Goal: Task Accomplishment & Management: Manage account settings

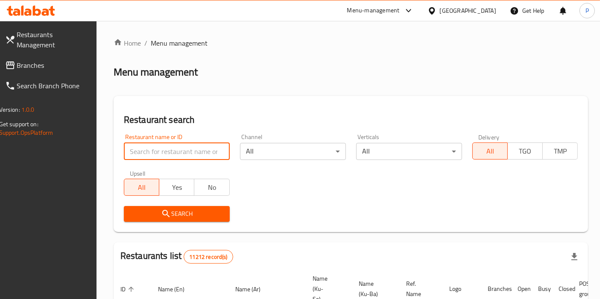
click at [210, 150] on input "search" at bounding box center [177, 151] width 106 height 17
type input "[PERSON_NAME]"
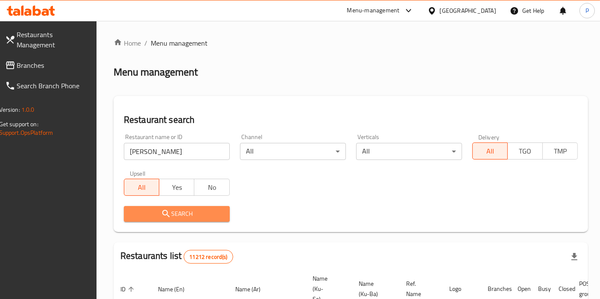
click at [187, 209] on span "Search" at bounding box center [177, 214] width 92 height 11
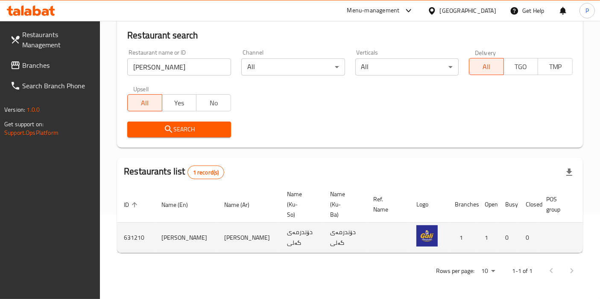
scroll to position [0, 34]
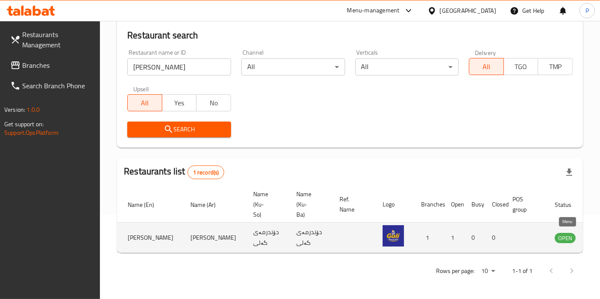
click at [599, 235] on icon "enhanced table" at bounding box center [604, 238] width 9 height 7
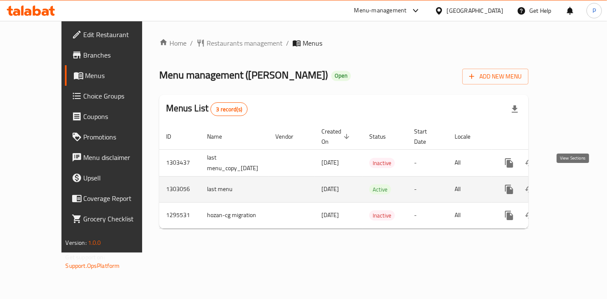
click at [576, 184] on icon "enhanced table" at bounding box center [571, 189] width 10 height 10
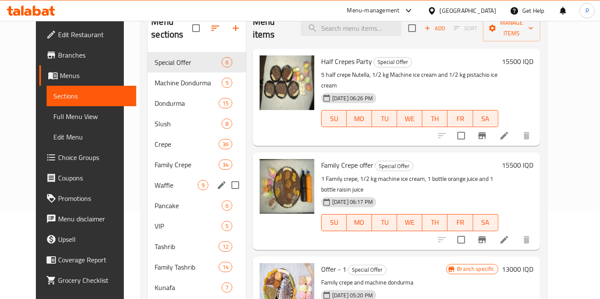
scroll to position [86, 0]
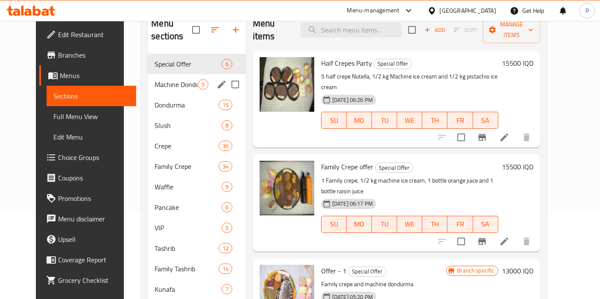
click at [184, 79] on span "Machine Dondurma" at bounding box center [176, 84] width 43 height 10
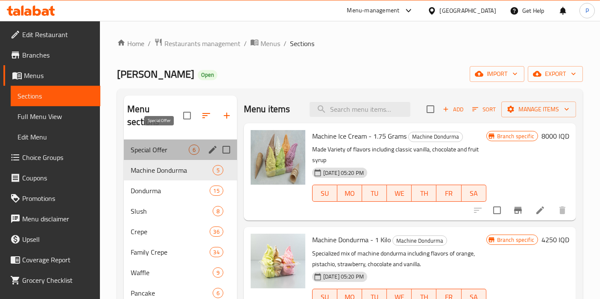
click at [166, 145] on span "Special Offer" at bounding box center [160, 150] width 58 height 10
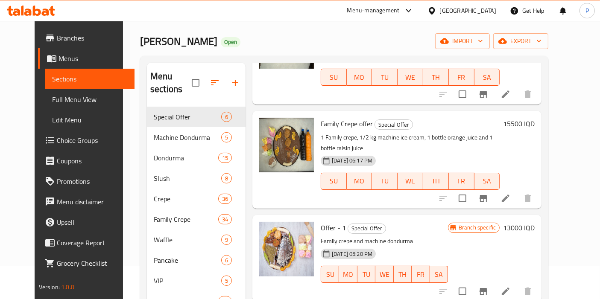
scroll to position [19, 0]
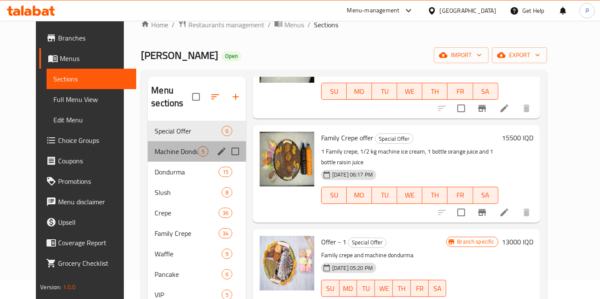
click at [170, 141] on div "Machine Dondurma 5" at bounding box center [197, 151] width 98 height 20
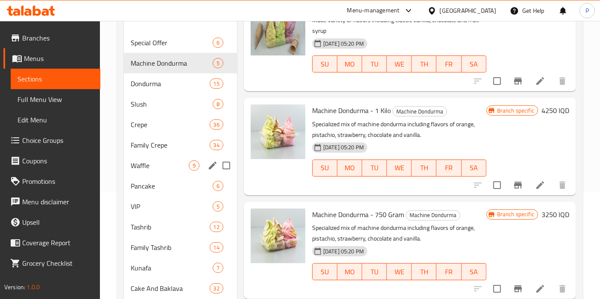
scroll to position [107, 0]
click at [157, 120] on span "Crepe" at bounding box center [158, 125] width 55 height 10
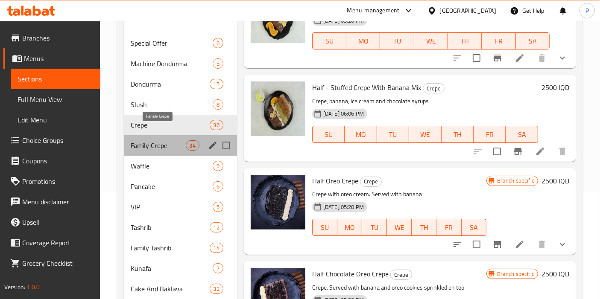
click at [168, 140] on span "Family Crepe" at bounding box center [158, 145] width 55 height 10
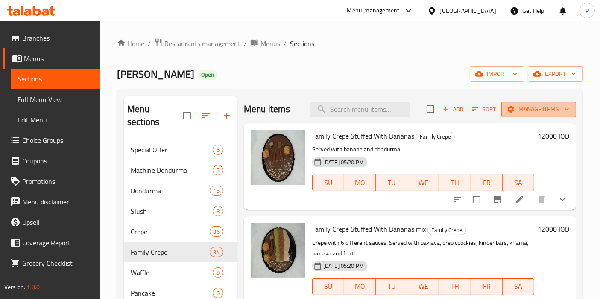
click at [523, 108] on span "Manage items" at bounding box center [538, 109] width 61 height 11
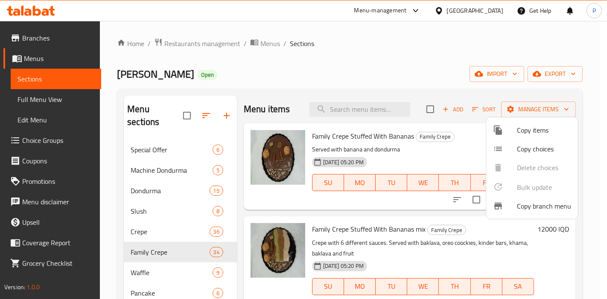
click at [516, 130] on div at bounding box center [505, 130] width 24 height 10
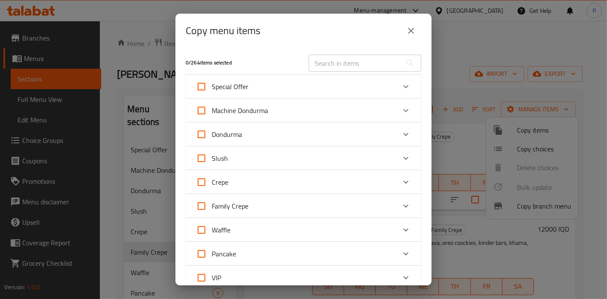
click at [333, 184] on div "Crepe" at bounding box center [296, 182] width 200 height 20
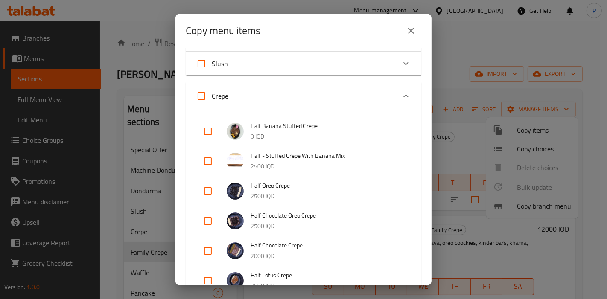
click at [298, 95] on div "Crepe" at bounding box center [296, 96] width 200 height 20
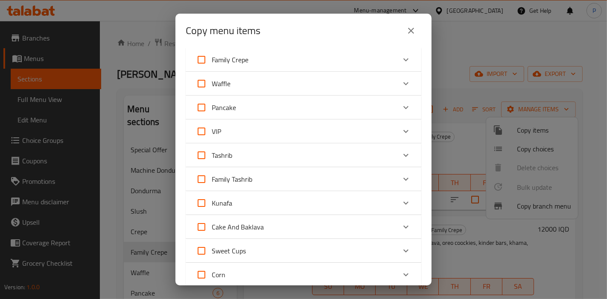
scroll to position [137, 0]
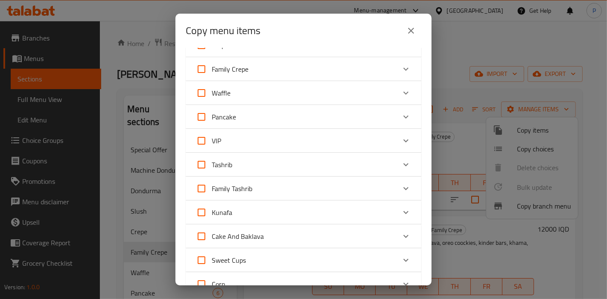
click at [257, 72] on div "Family Crepe" at bounding box center [296, 69] width 200 height 20
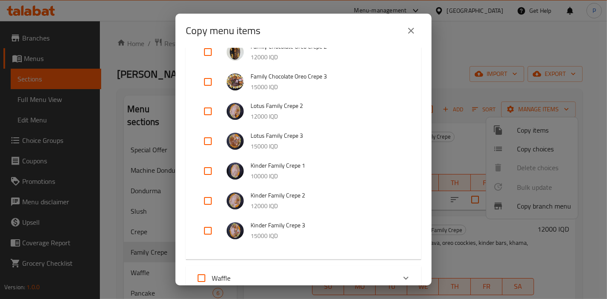
scroll to position [1010, 0]
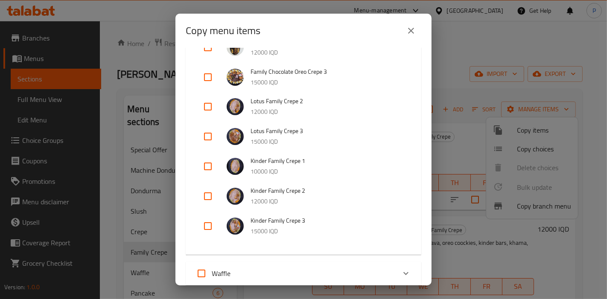
click at [209, 102] on input "checkbox" at bounding box center [208, 106] width 20 height 20
checkbox input "true"
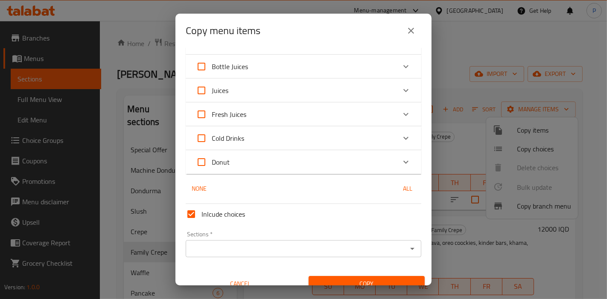
scroll to position [1514, 0]
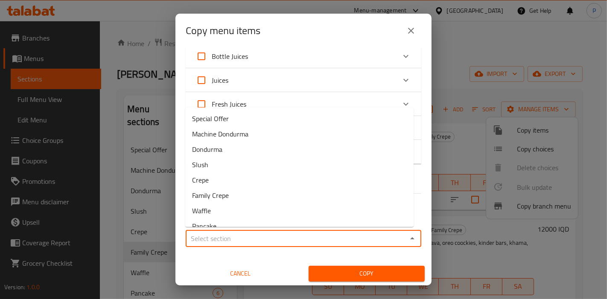
click at [325, 238] on input "Sections   *" at bounding box center [296, 239] width 216 height 12
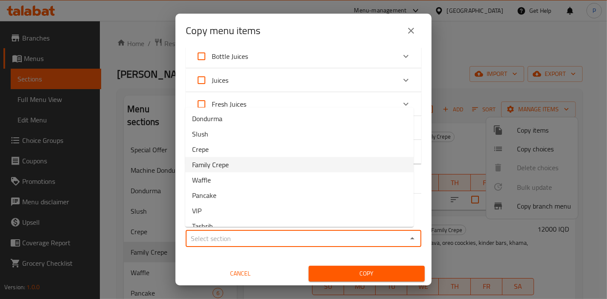
scroll to position [41, 0]
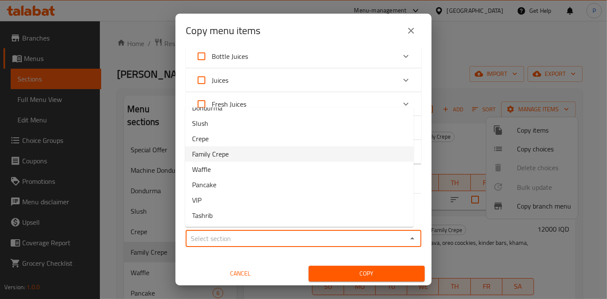
click at [241, 157] on li "Family Crepe" at bounding box center [299, 153] width 228 height 15
type input "Family Crepe"
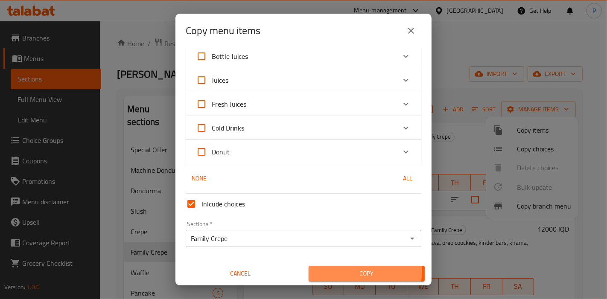
click at [333, 269] on span "Copy" at bounding box center [366, 274] width 102 height 11
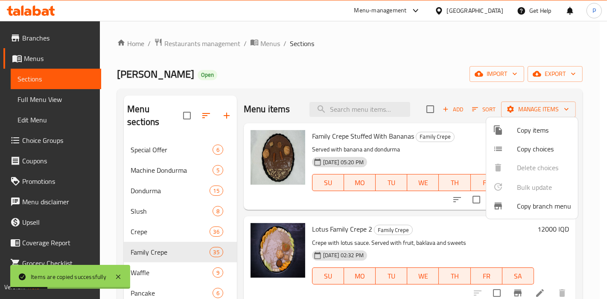
click at [429, 213] on div at bounding box center [303, 149] width 607 height 299
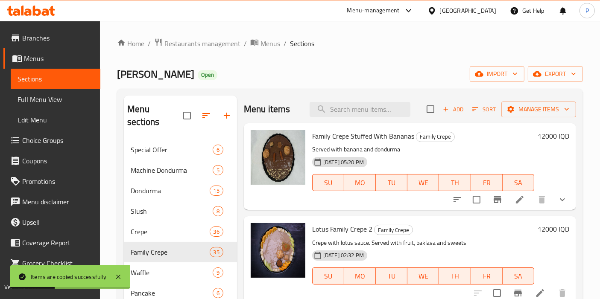
click at [477, 110] on span "Sort" at bounding box center [483, 110] width 23 height 10
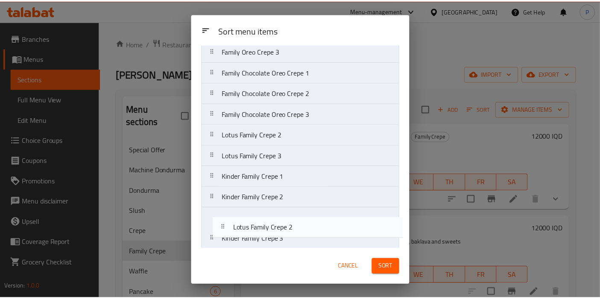
scroll to position [551, 0]
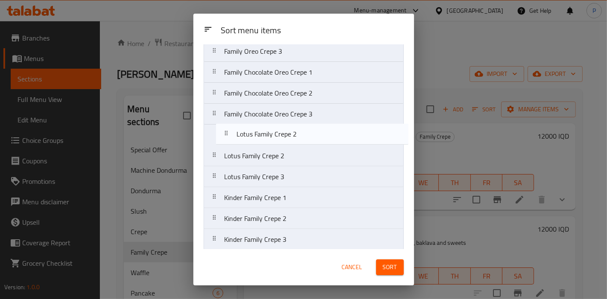
drag, startPoint x: 227, startPoint y: 106, endPoint x: 240, endPoint y: 148, distance: 44.2
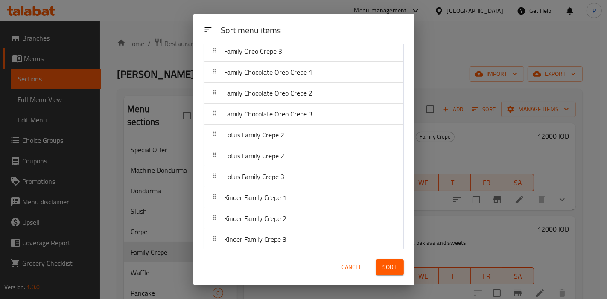
click at [389, 263] on span "Sort" at bounding box center [390, 267] width 14 height 11
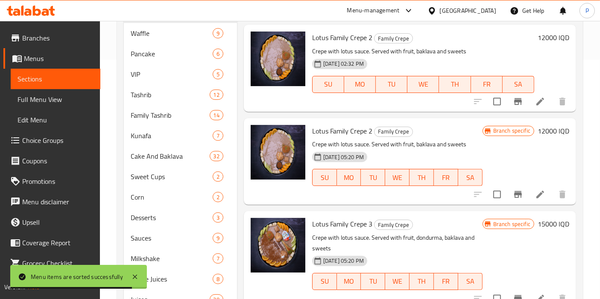
scroll to position [2724, 0]
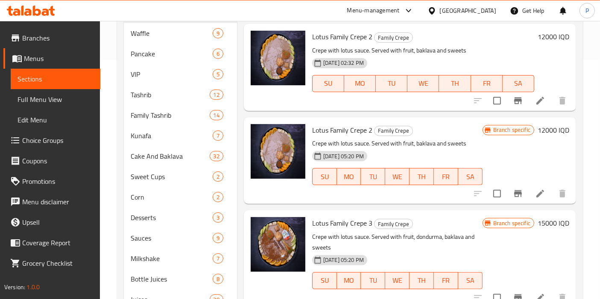
click at [535, 106] on icon at bounding box center [540, 101] width 10 height 10
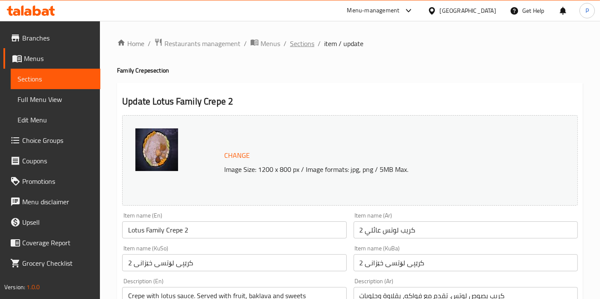
click at [301, 42] on span "Sections" at bounding box center [302, 43] width 24 height 10
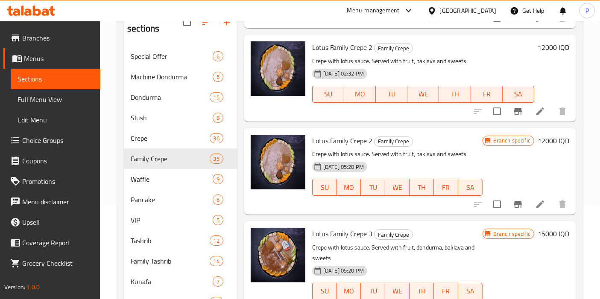
scroll to position [2873, 0]
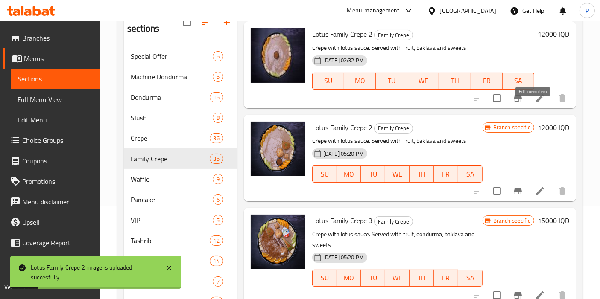
click at [535, 103] on icon at bounding box center [540, 98] width 10 height 10
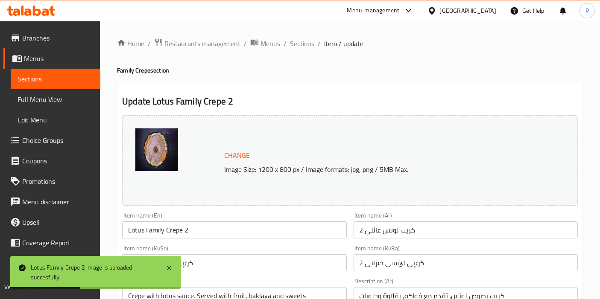
click at [234, 101] on h2 "Update Lotus Family Crepe 2" at bounding box center [349, 101] width 455 height 13
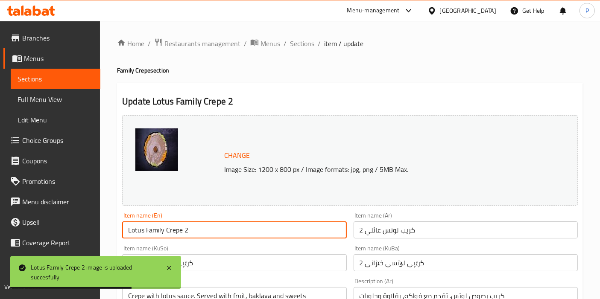
drag, startPoint x: 194, startPoint y: 228, endPoint x: 184, endPoint y: 230, distance: 10.0
click at [184, 230] on input "Lotus Family Crepe 2" at bounding box center [234, 230] width 224 height 17
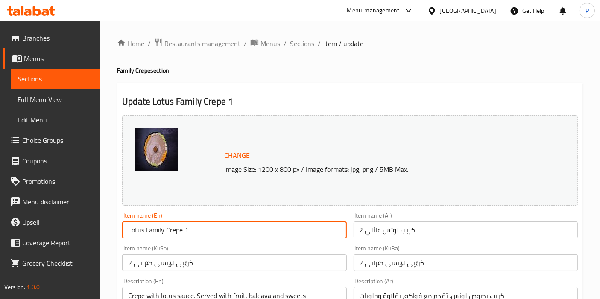
type input "Lotus Family Crepe 1"
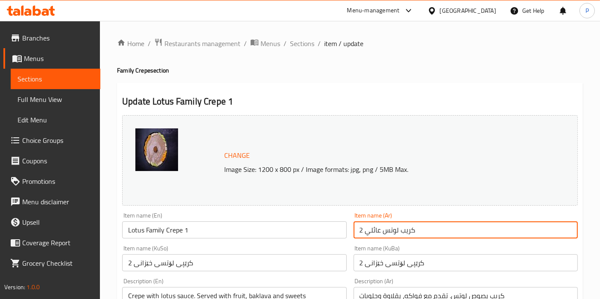
click at [359, 231] on input "كريب لوتس عائلي 2" at bounding box center [465, 230] width 224 height 17
type input "كريب لوتس عائلي 1"
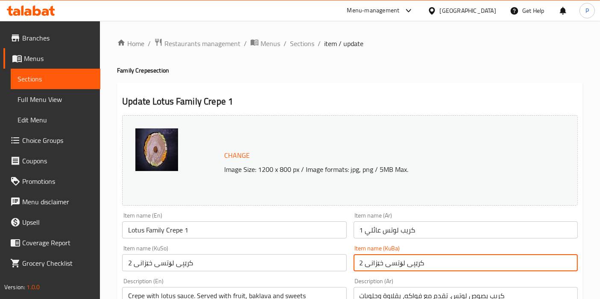
click at [359, 265] on input "کرێپی لۆتسی خێزانی 2" at bounding box center [465, 262] width 224 height 17
type input "کرێپی لۆتسی خێزانی 1"
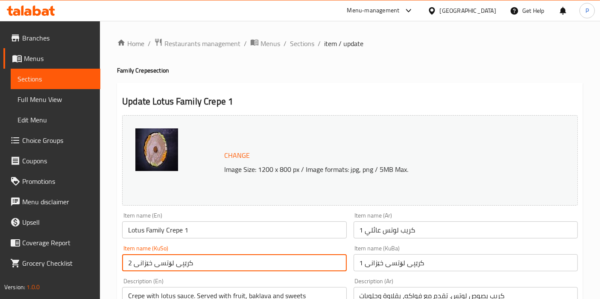
drag, startPoint x: 131, startPoint y: 263, endPoint x: 126, endPoint y: 263, distance: 5.6
click at [126, 263] on input "کرێپی لۆتسی خێزانی 2" at bounding box center [234, 262] width 224 height 17
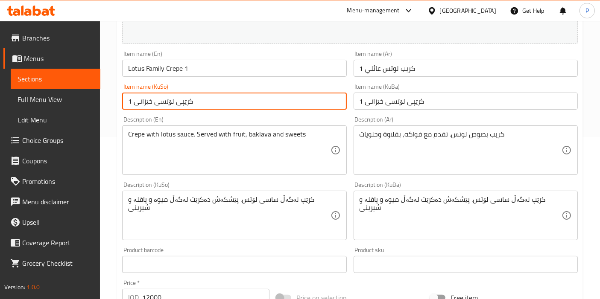
scroll to position [163, 0]
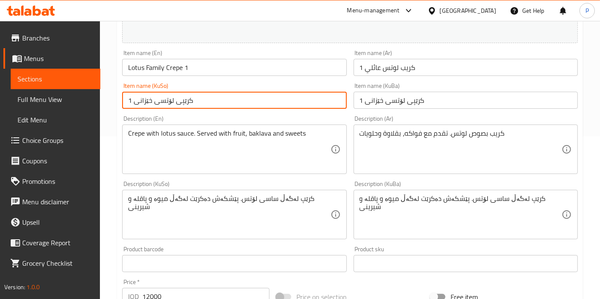
type input "کرێپی لۆتسی خێزانی 1"
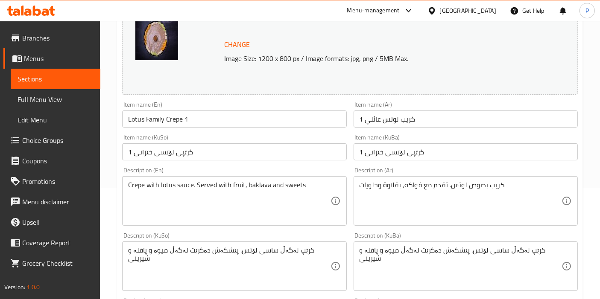
scroll to position [111, 0]
click at [234, 134] on div "Item name (KuSo) کرێپی لۆتسی خێزانی 1 Item name (KuSo)" at bounding box center [234, 147] width 231 height 33
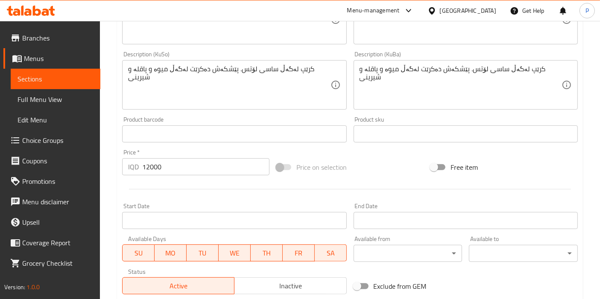
scroll to position [293, 0]
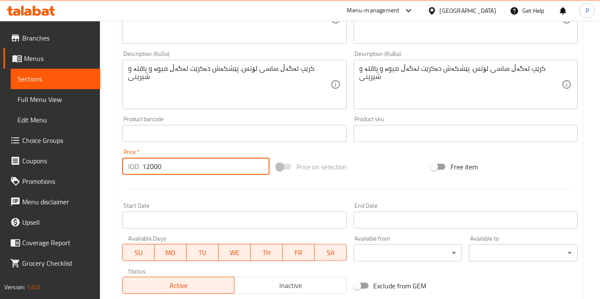
click at [149, 171] on input "12000" at bounding box center [205, 166] width 127 height 17
type input "10000"
click at [172, 187] on div at bounding box center [350, 188] width 462 height 21
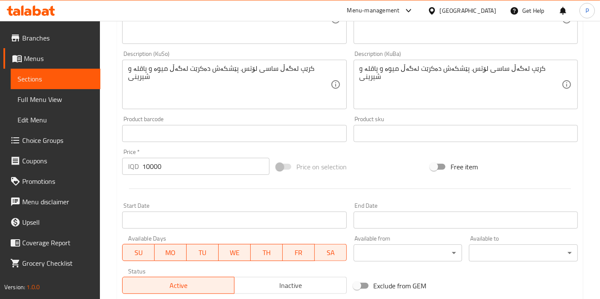
scroll to position [413, 0]
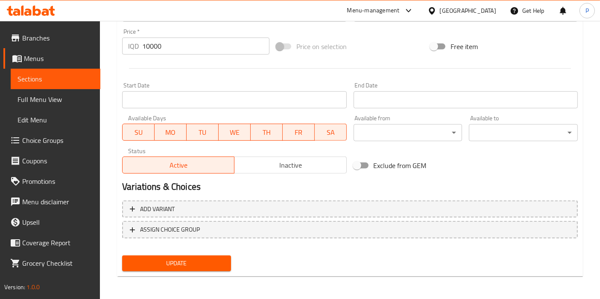
click at [196, 272] on div "Update" at bounding box center [177, 263] width 116 height 23
click at [199, 266] on span "Update" at bounding box center [176, 263] width 95 height 11
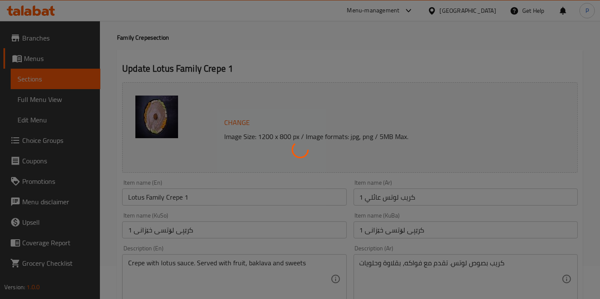
scroll to position [0, 0]
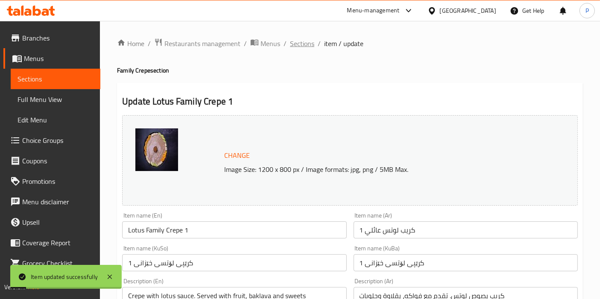
click at [300, 47] on span "Sections" at bounding box center [302, 43] width 24 height 10
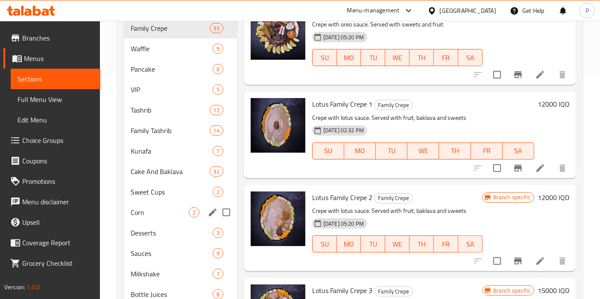
scroll to position [222, 0]
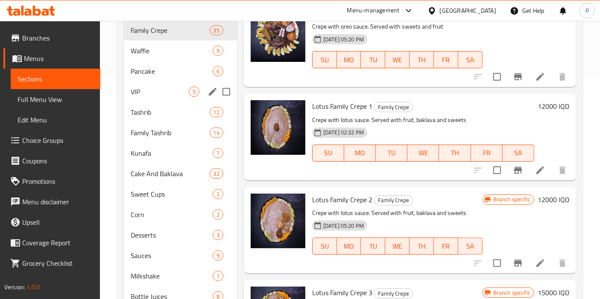
click at [155, 87] on span "VIP" at bounding box center [160, 92] width 58 height 10
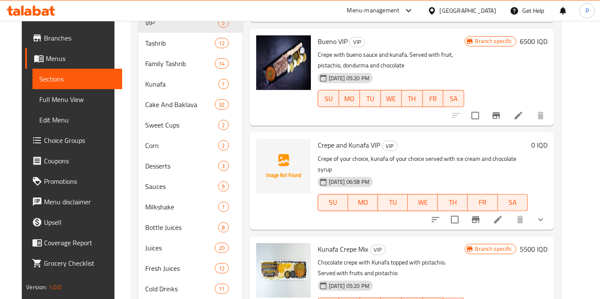
scroll to position [325, 0]
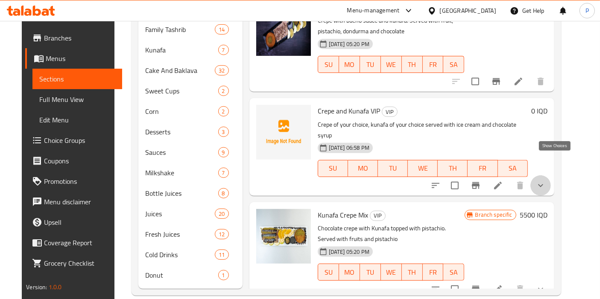
click at [546, 181] on icon "show more" at bounding box center [540, 186] width 10 height 10
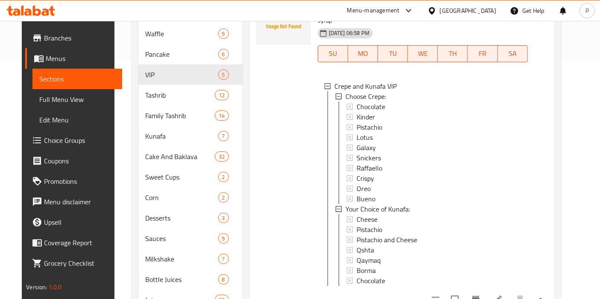
scroll to position [260, 0]
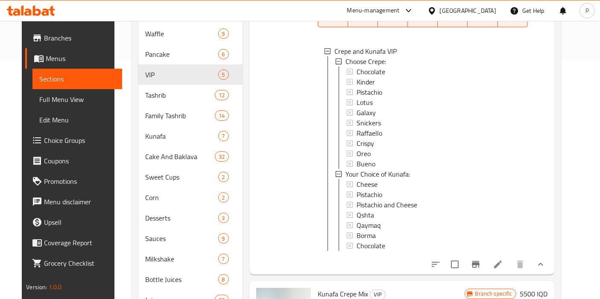
click at [260, 93] on div at bounding box center [283, 111] width 61 height 319
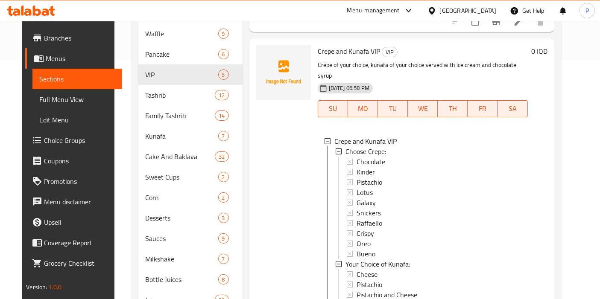
scroll to position [170, 0]
click at [377, 157] on span "Chocolate" at bounding box center [370, 162] width 29 height 10
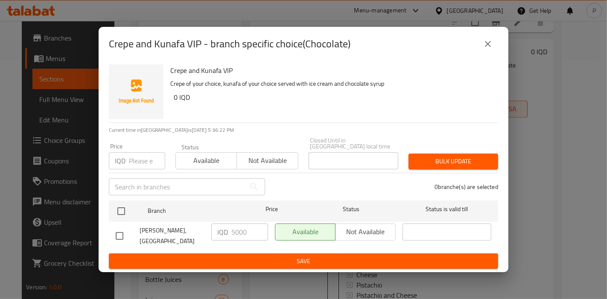
click at [123, 230] on input "checkbox" at bounding box center [120, 236] width 18 height 18
checkbox input "true"
drag, startPoint x: 238, startPoint y: 229, endPoint x: 234, endPoint y: 231, distance: 4.4
click at [234, 231] on input "5000" at bounding box center [249, 232] width 37 height 17
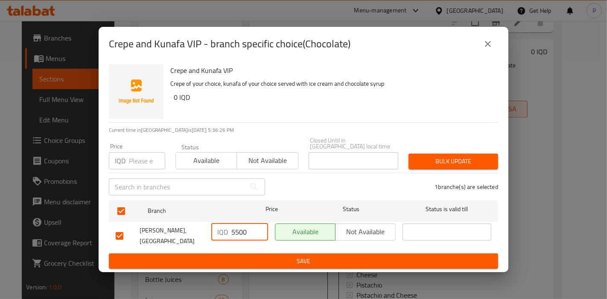
type input "5500"
click at [248, 256] on span "Save" at bounding box center [304, 261] width 376 height 11
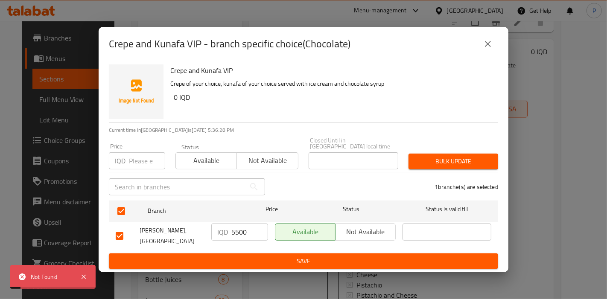
click at [279, 256] on span "Save" at bounding box center [304, 261] width 376 height 11
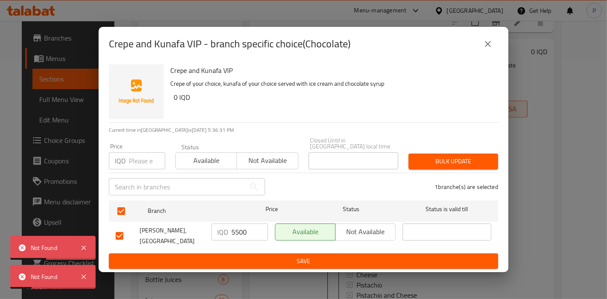
click at [211, 155] on span "Available" at bounding box center [206, 161] width 54 height 12
click at [263, 257] on span "Save" at bounding box center [304, 261] width 376 height 11
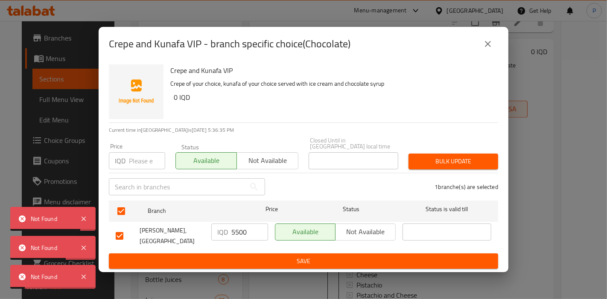
click at [243, 230] on input "5500" at bounding box center [249, 232] width 37 height 17
click at [485, 44] on icon "close" at bounding box center [488, 44] width 10 height 10
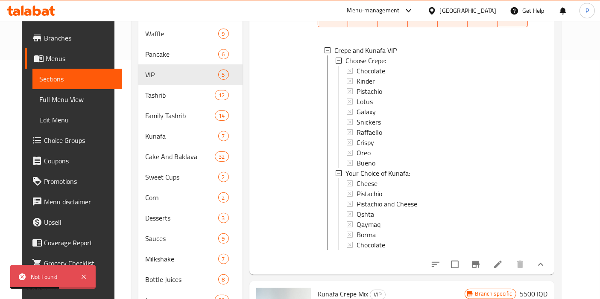
scroll to position [313, 0]
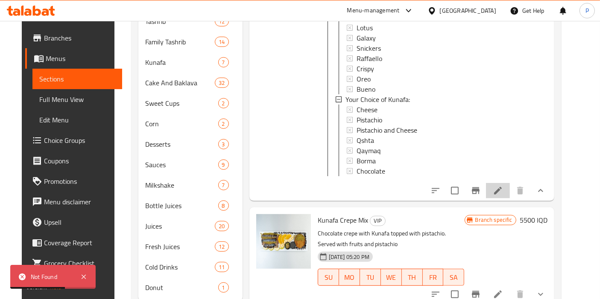
click at [506, 183] on li at bounding box center [498, 190] width 24 height 15
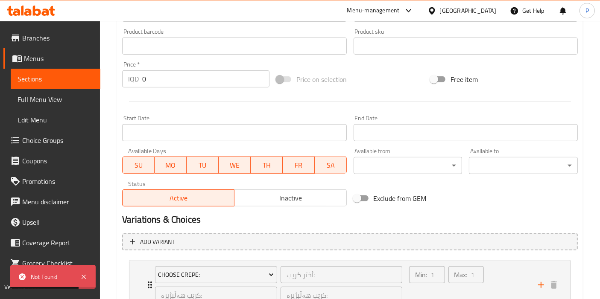
scroll to position [490, 0]
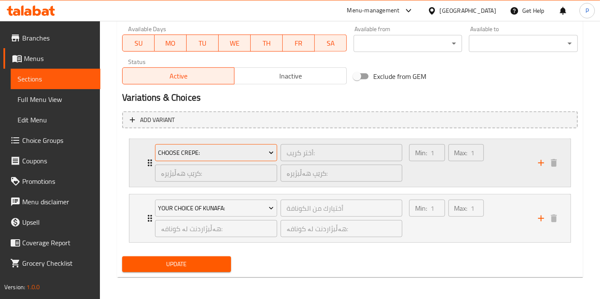
click at [207, 155] on span "Choose Crepe:" at bounding box center [216, 153] width 116 height 11
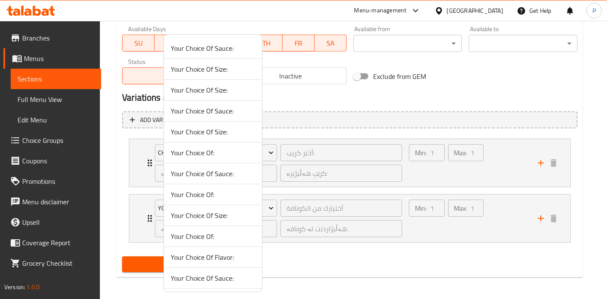
click at [301, 135] on div at bounding box center [303, 149] width 607 height 299
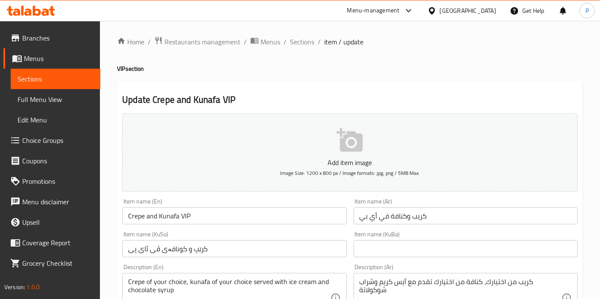
scroll to position [0, 0]
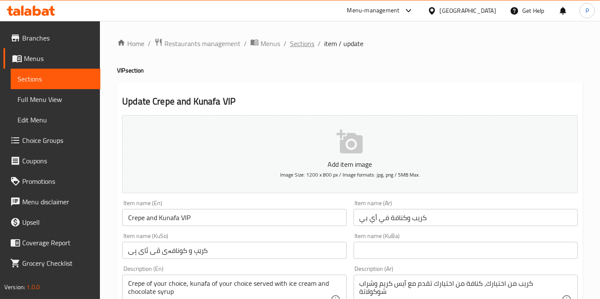
click at [302, 43] on span "Sections" at bounding box center [302, 43] width 24 height 10
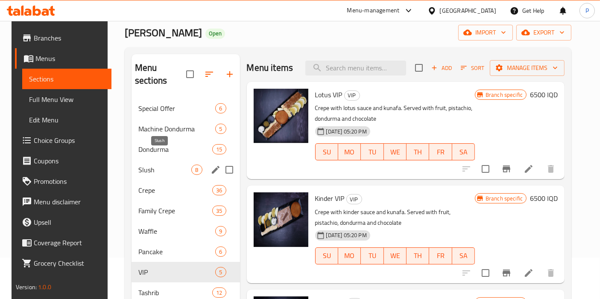
scroll to position [41, 0]
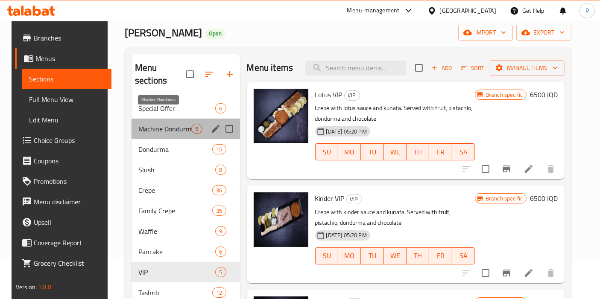
click at [168, 124] on span "Machine Dondurma" at bounding box center [164, 129] width 53 height 10
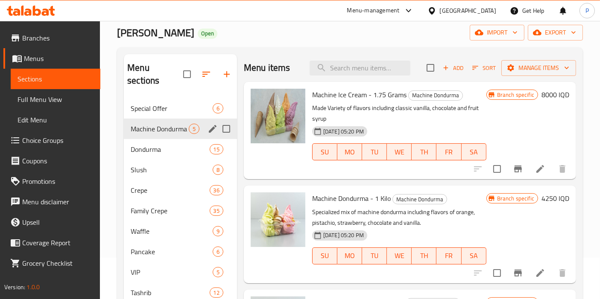
click at [217, 120] on input "Menu sections" at bounding box center [226, 129] width 18 height 18
checkbox input "true"
click at [216, 128] on icon "edit" at bounding box center [212, 129] width 10 height 10
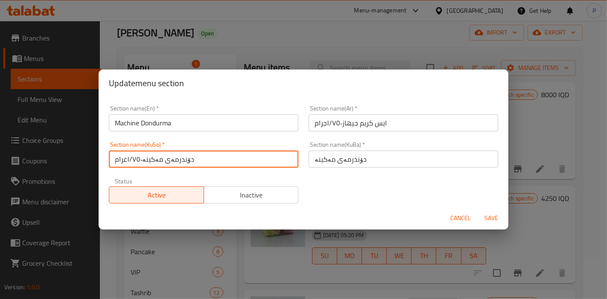
drag, startPoint x: 144, startPoint y: 164, endPoint x: 98, endPoint y: 163, distance: 45.7
click at [98, 163] on div "Update menu section Section name(En)   * Machine Dondurma Section name(En) * Se…" at bounding box center [303, 149] width 607 height 299
click at [210, 150] on div "Section name(KuSo)   * دۆندرمەی مەکینە١/٧٥٠غرام Section name(KuSo) *" at bounding box center [204, 155] width 190 height 26
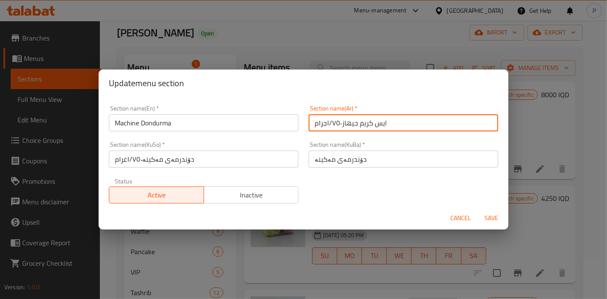
drag, startPoint x: 339, startPoint y: 124, endPoint x: 314, endPoint y: 123, distance: 24.4
click at [314, 123] on input "ايس كريم جيهاز١/٧٥٠جرام" at bounding box center [404, 122] width 190 height 17
type input "ايس كريم جيهاز"
click at [296, 139] on div "Section name(KuSo)   * دۆندرمەی مەکینە١/٧٥٠غرام Section name(KuSo) *" at bounding box center [204, 155] width 200 height 36
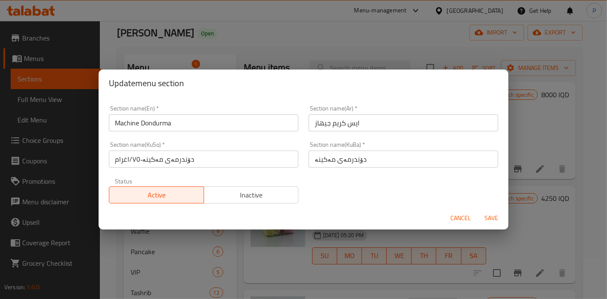
click at [351, 166] on input "دۆندرمەی مەکینە" at bounding box center [404, 159] width 190 height 17
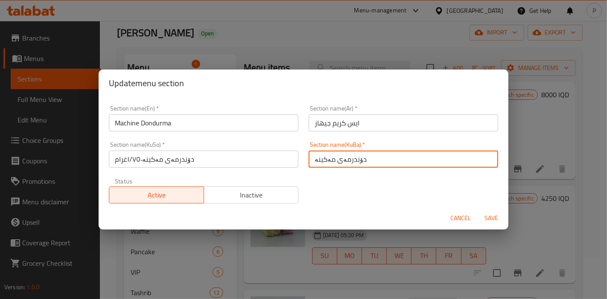
click at [351, 166] on input "دۆندرمەی مەکینە" at bounding box center [404, 159] width 190 height 17
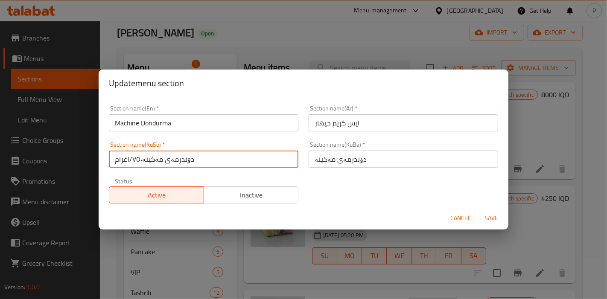
click at [215, 158] on input "دۆندرمەی مەکینە١/٧٥٠غرام" at bounding box center [204, 159] width 190 height 17
click at [350, 157] on input "دۆندرمەی مەکینە" at bounding box center [404, 159] width 190 height 17
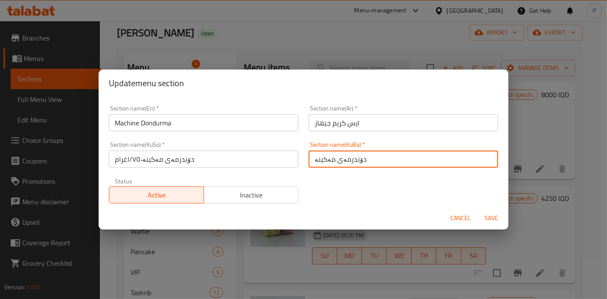
click at [350, 157] on input "دۆندرمەی مەکینە" at bounding box center [404, 159] width 190 height 17
click at [333, 164] on input "دۆندرمەی مەکینە" at bounding box center [404, 159] width 190 height 17
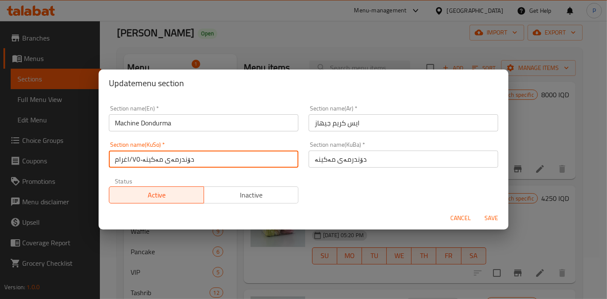
click at [231, 167] on input "دۆندرمەی مەکینە١/٧٥٠غرام" at bounding box center [204, 159] width 190 height 17
click at [143, 157] on input "دۆندرمەی مەکینە١/٧٥٠غرام" at bounding box center [204, 159] width 190 height 17
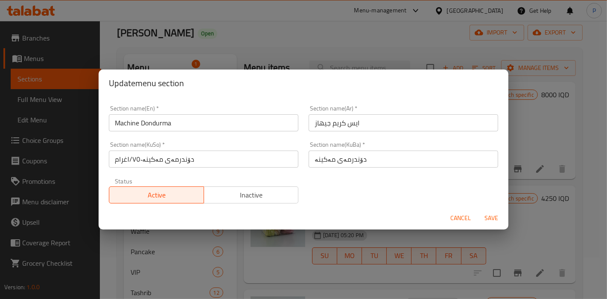
click at [147, 169] on div "Section name(KuSo)   * دۆندرمەی مەکینە١/٧٥٠غرام Section name(KuSo) *" at bounding box center [204, 155] width 200 height 36
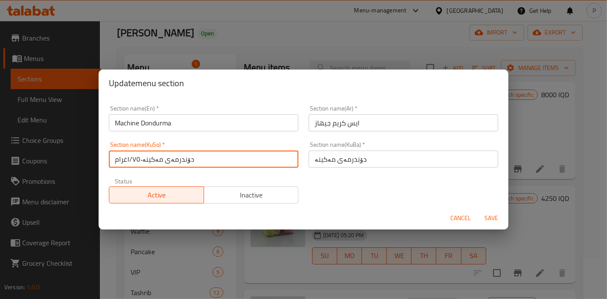
click at [140, 156] on input "دۆندرمەی مەکینە١/٧٥٠غرام" at bounding box center [204, 159] width 190 height 17
drag, startPoint x: 142, startPoint y: 160, endPoint x: 130, endPoint y: 161, distance: 12.4
click at [130, 161] on input "دۆندرمەی مەکینە١/٧٥٠غرام" at bounding box center [204, 159] width 190 height 17
type input "دۆندرمەی مەکینە"
click at [372, 200] on div "Section name(En)   * Machine Dondurma Section name(En) * Section name(Ar)   * ا…" at bounding box center [304, 154] width 400 height 108
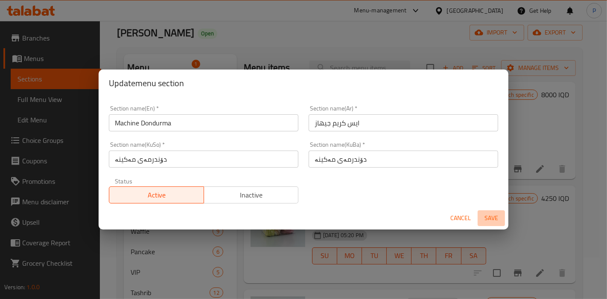
click at [488, 215] on span "Save" at bounding box center [491, 218] width 20 height 11
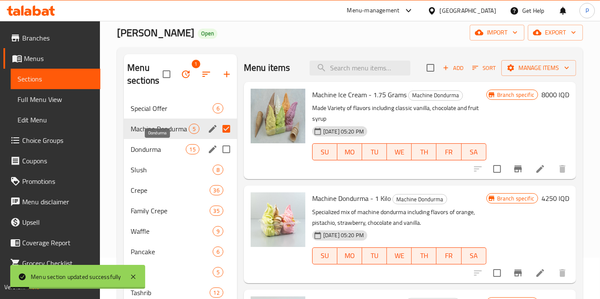
click at [161, 147] on span "Dondurma" at bounding box center [158, 149] width 55 height 10
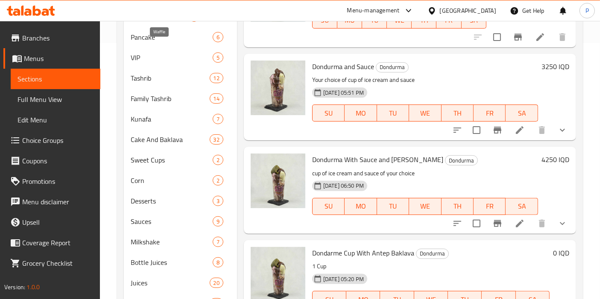
scroll to position [259, 0]
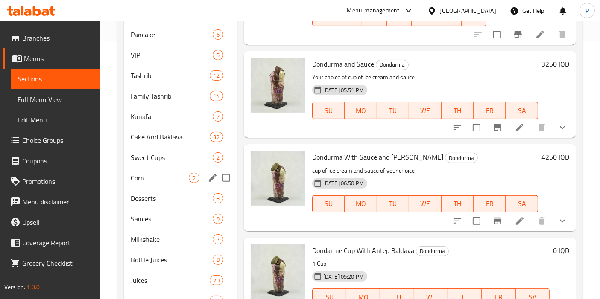
click at [158, 178] on span "Corn" at bounding box center [160, 178] width 58 height 10
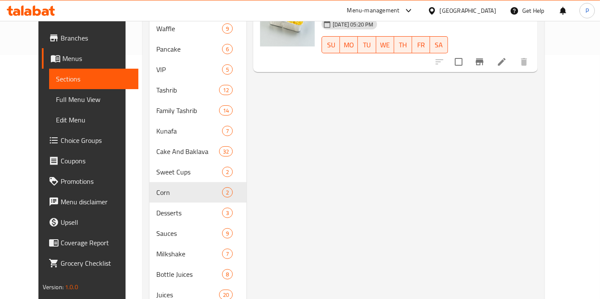
scroll to position [245, 0]
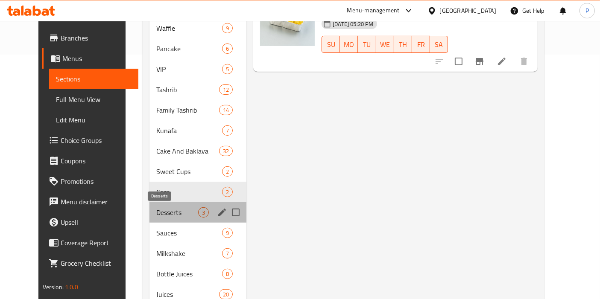
click at [156, 211] on span "Desserts" at bounding box center [177, 212] width 42 height 10
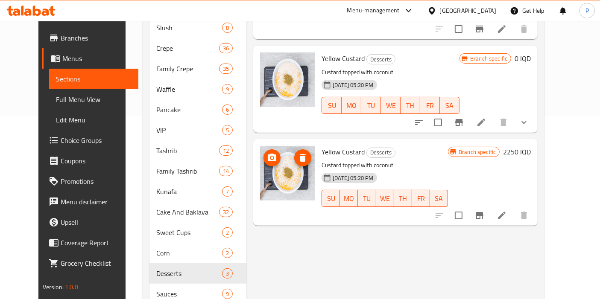
scroll to position [185, 0]
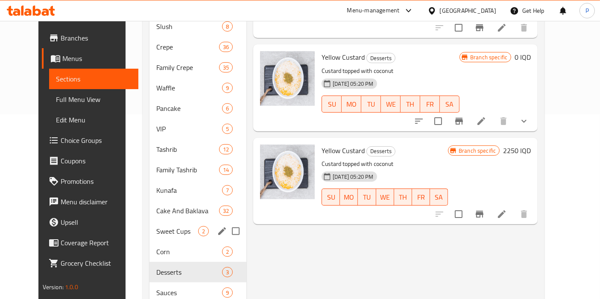
click at [156, 229] on span "Sweet Cups" at bounding box center [177, 231] width 42 height 10
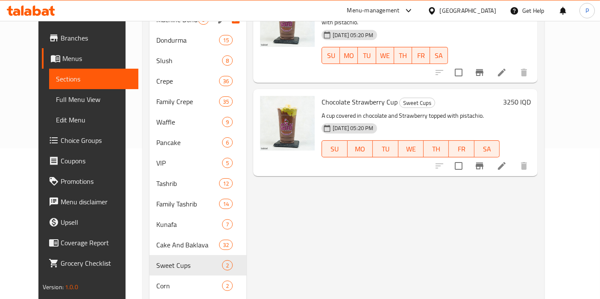
scroll to position [187, 0]
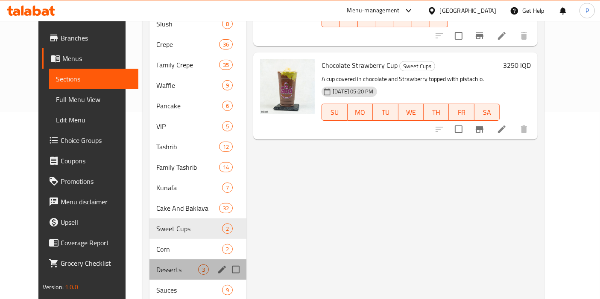
click at [149, 263] on div "Desserts 3" at bounding box center [197, 270] width 97 height 20
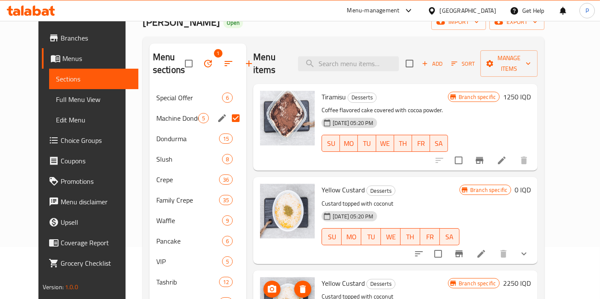
scroll to position [45, 0]
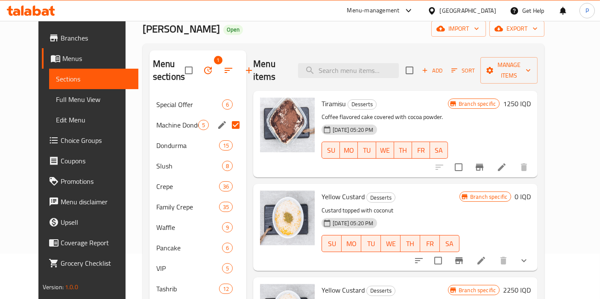
click at [274, 184] on div "Yellow Custard Desserts Custard topped with coconut [DATE] 05:20 PM SU MO TU WE…" at bounding box center [395, 227] width 284 height 87
click at [347, 66] on input "search" at bounding box center [348, 70] width 101 height 15
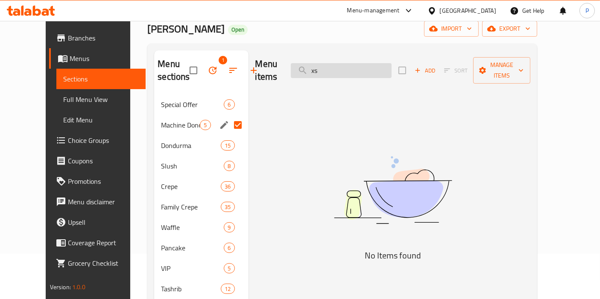
type input "x"
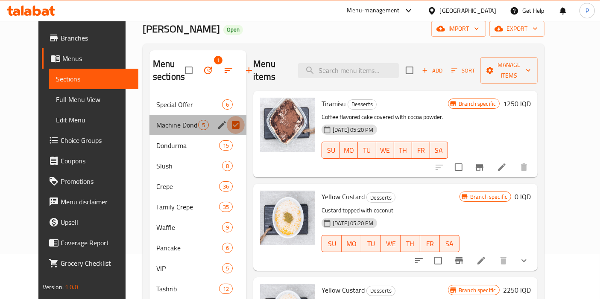
click at [228, 121] on input "Menu sections" at bounding box center [236, 125] width 18 height 18
checkbox input "false"
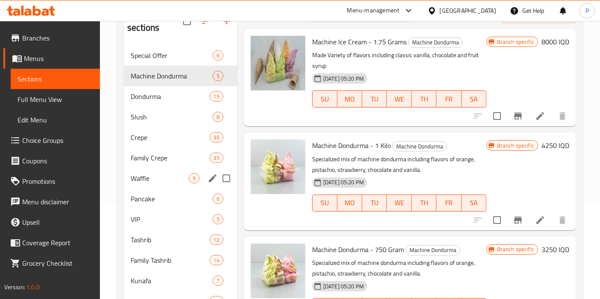
scroll to position [98, 0]
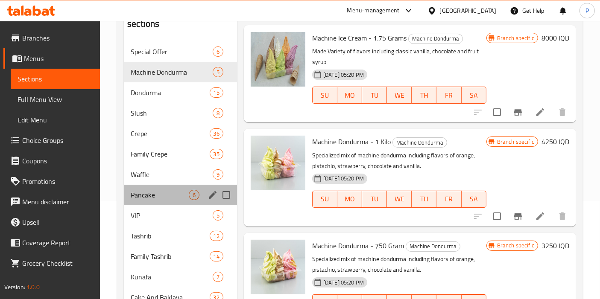
click at [164, 190] on div "Pancake 6" at bounding box center [180, 195] width 113 height 20
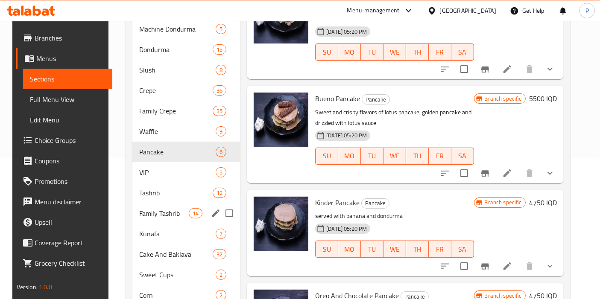
scroll to position [143, 0]
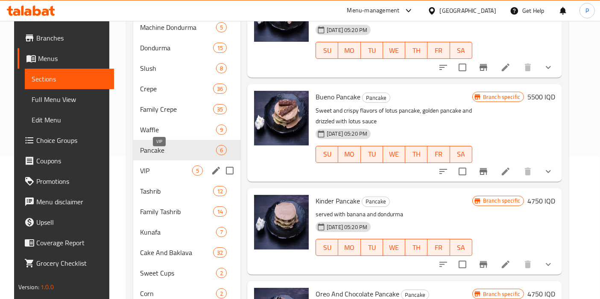
click at [163, 166] on span "VIP" at bounding box center [166, 171] width 52 height 10
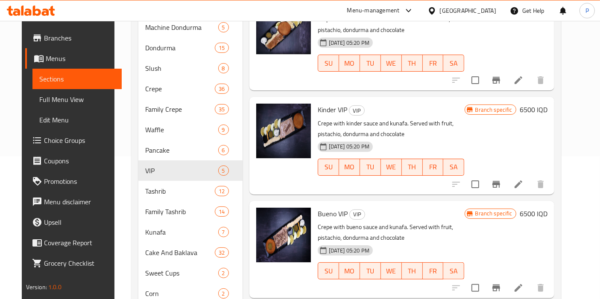
scroll to position [24, 0]
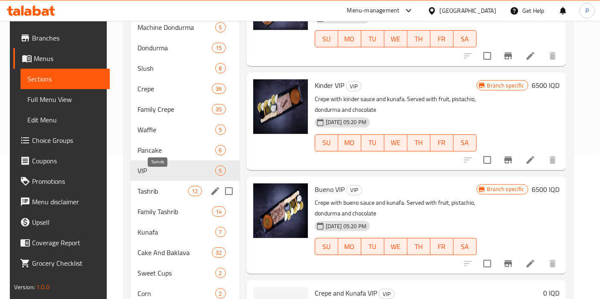
click at [163, 186] on span "Tashrib" at bounding box center [162, 191] width 51 height 10
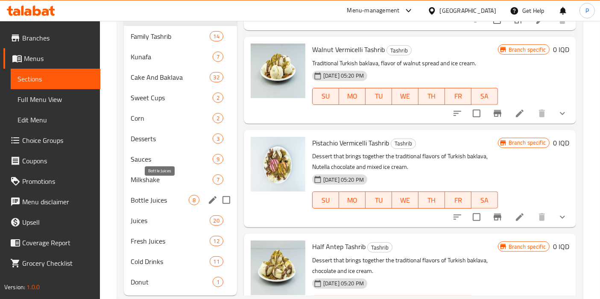
scroll to position [319, 0]
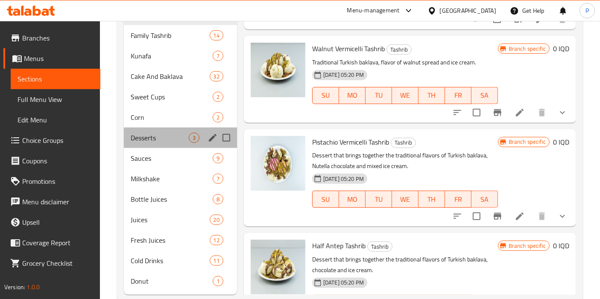
click at [155, 130] on div "Desserts 3" at bounding box center [180, 138] width 113 height 20
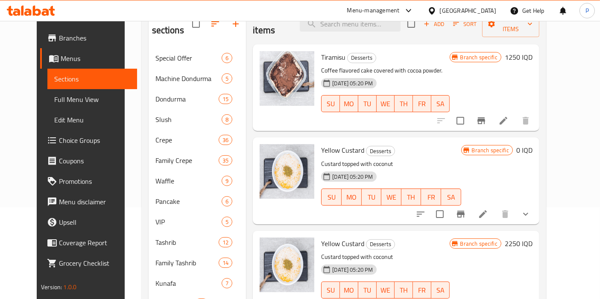
scroll to position [129, 0]
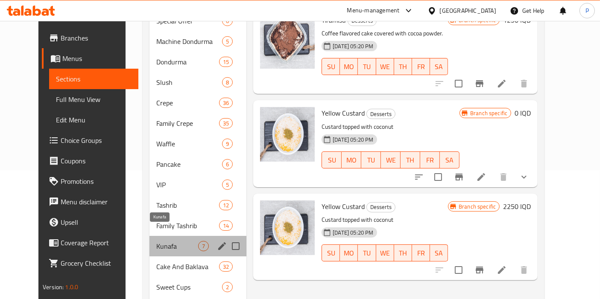
click at [163, 241] on span "Kunafa" at bounding box center [177, 246] width 42 height 10
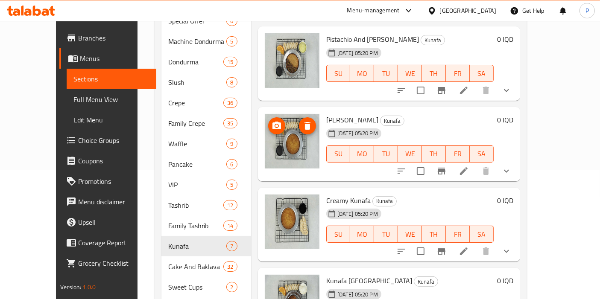
scroll to position [69, 0]
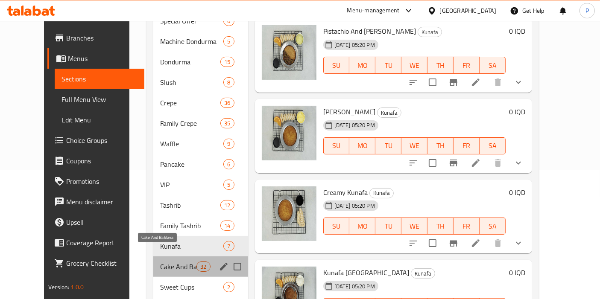
click at [172, 262] on span "Cake And Baklava" at bounding box center [178, 267] width 36 height 10
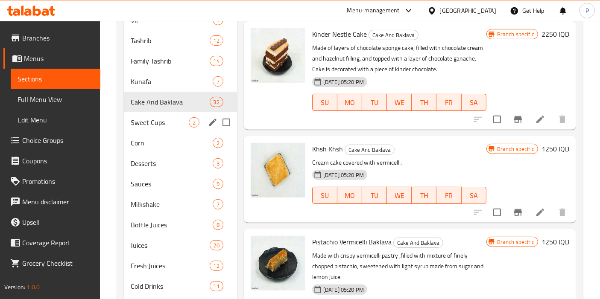
scroll to position [222, 0]
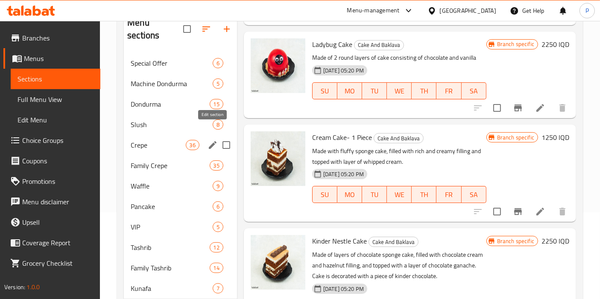
click at [208, 140] on icon "edit" at bounding box center [212, 145] width 10 height 10
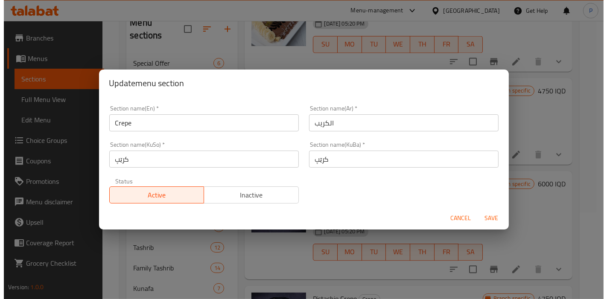
scroll to position [8, 0]
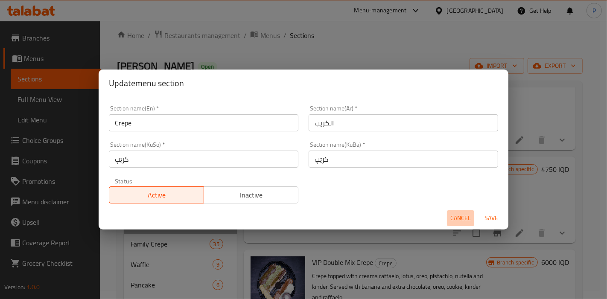
click at [459, 217] on span "Cancel" at bounding box center [460, 218] width 20 height 11
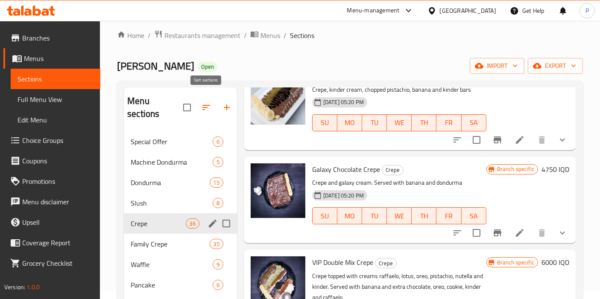
click at [206, 102] on icon "button" at bounding box center [206, 107] width 10 height 10
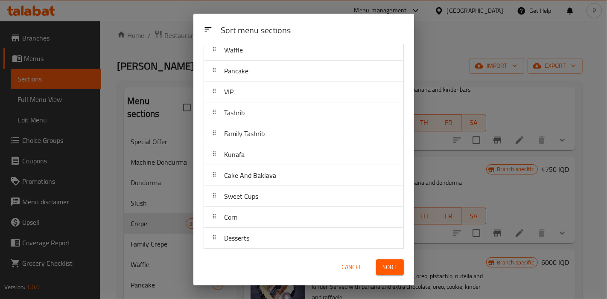
scroll to position [231, 0]
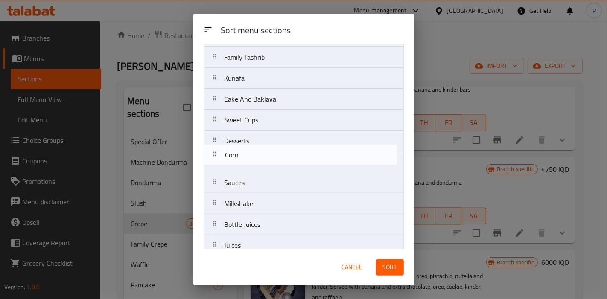
drag, startPoint x: 224, startPoint y: 143, endPoint x: 225, endPoint y: 168, distance: 25.2
click at [225, 168] on nav "Special Offer Machine Dondurma Dondurma Slush Crepe Family Crepe Waffle Pancake…" at bounding box center [304, 78] width 200 height 482
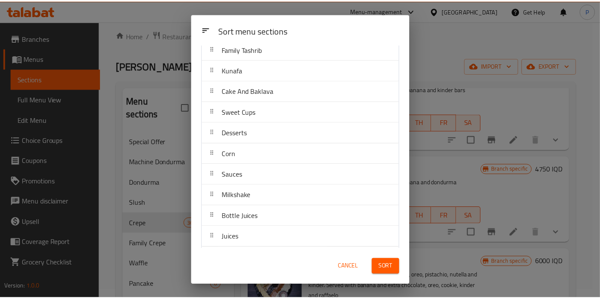
scroll to position [223, 0]
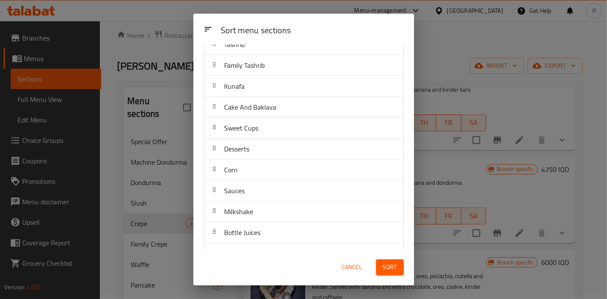
click at [385, 269] on span "Sort" at bounding box center [390, 267] width 14 height 11
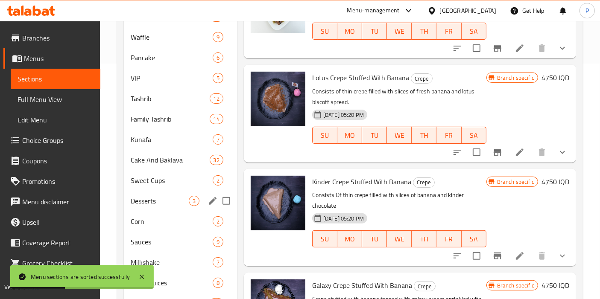
scroll to position [236, 0]
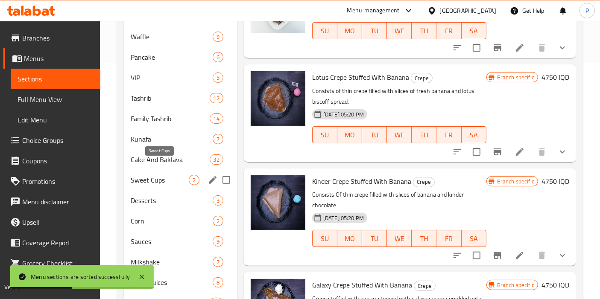
click at [161, 175] on span "Sweet Cups" at bounding box center [160, 180] width 58 height 10
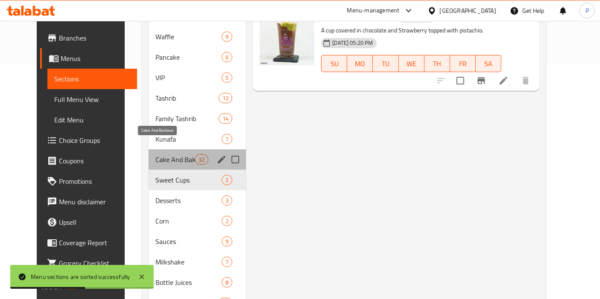
click at [163, 155] on span "Cake And Baklava" at bounding box center [175, 160] width 40 height 10
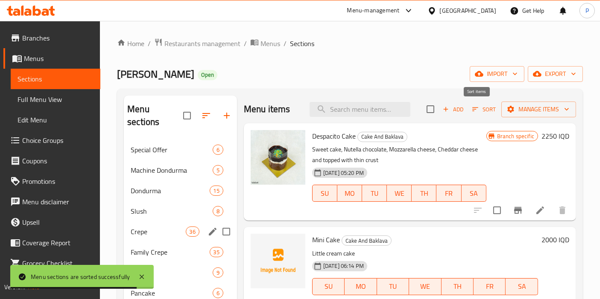
click at [479, 110] on span "Sort" at bounding box center [483, 110] width 23 height 10
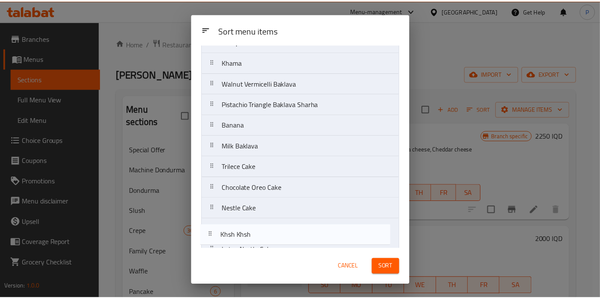
scroll to position [488, 0]
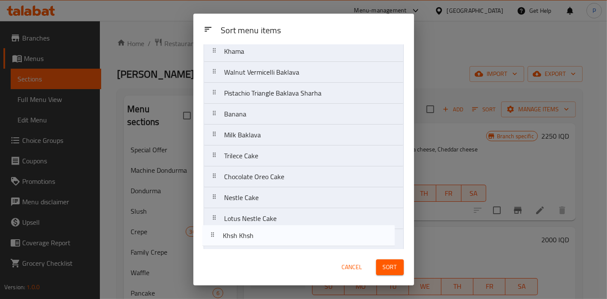
drag, startPoint x: 260, startPoint y: 224, endPoint x: 260, endPoint y: 256, distance: 32.0
click at [260, 256] on div "Sort menu items Sort menu items Despacito Cake Mini Cake Triangle Baklava With …" at bounding box center [303, 150] width 221 height 272
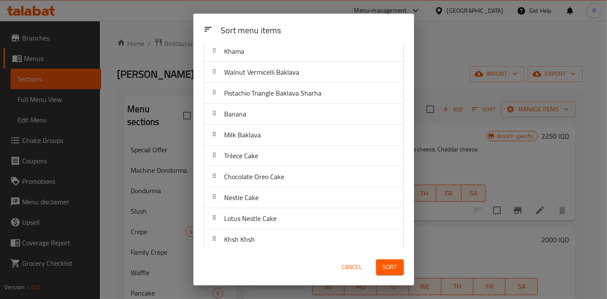
click at [388, 263] on span "Sort" at bounding box center [390, 267] width 14 height 11
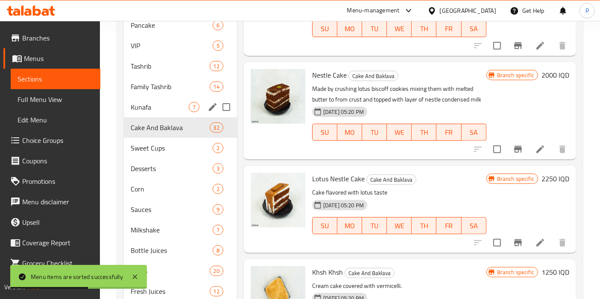
scroll to position [267, 0]
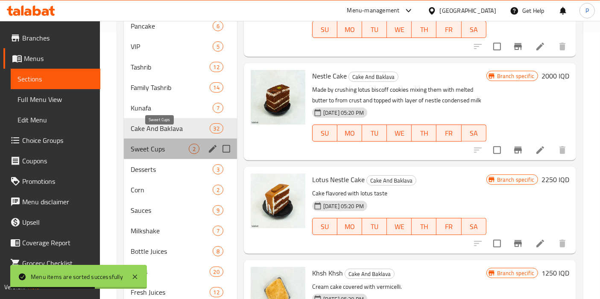
click at [162, 144] on span "Sweet Cups" at bounding box center [160, 149] width 58 height 10
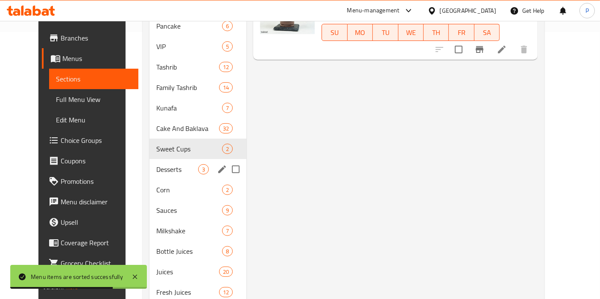
click at [164, 161] on div "Desserts 3" at bounding box center [197, 169] width 97 height 20
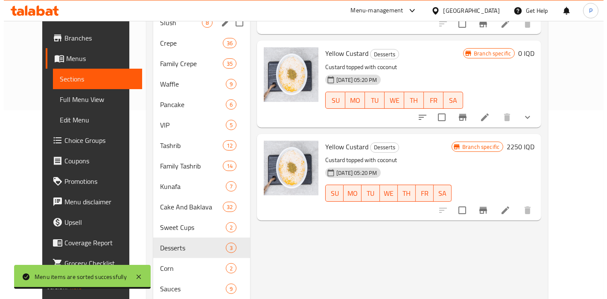
scroll to position [48, 0]
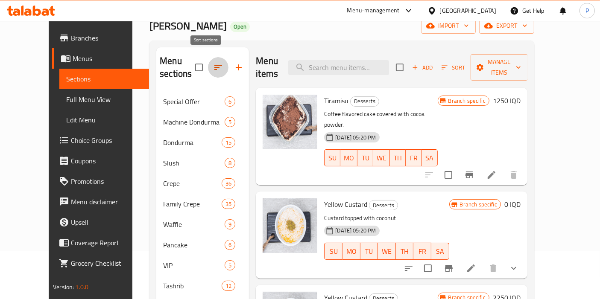
click at [213, 64] on icon "button" at bounding box center [218, 67] width 10 height 10
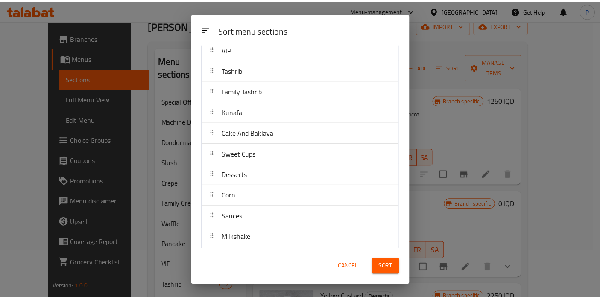
scroll to position [203, 0]
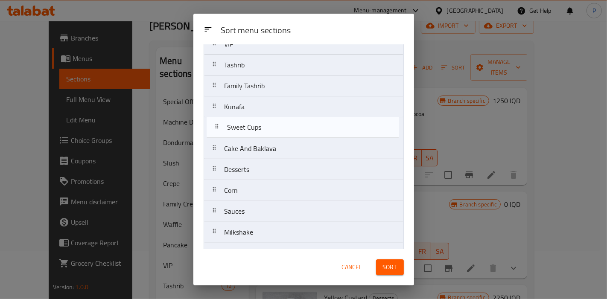
drag, startPoint x: 225, startPoint y: 146, endPoint x: 228, endPoint y: 125, distance: 20.7
click at [228, 125] on nav "Special Offer Machine Dondurma Dondurma Slush Crepe Family Crepe Waffle Pancake…" at bounding box center [304, 107] width 200 height 482
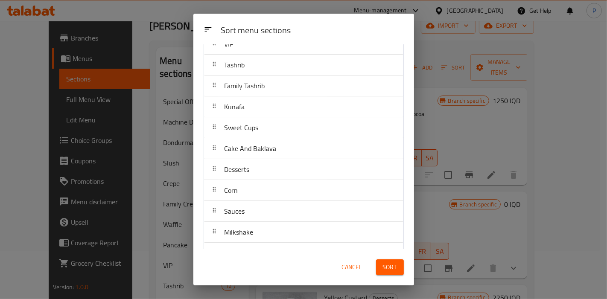
click at [390, 265] on span "Sort" at bounding box center [390, 267] width 14 height 11
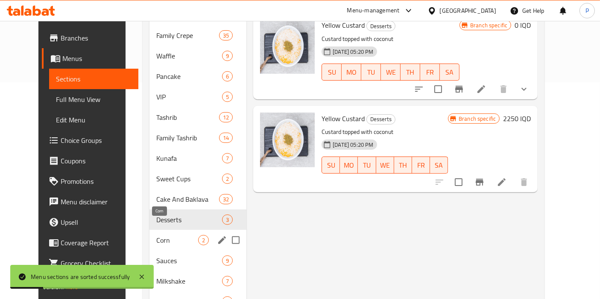
scroll to position [219, 0]
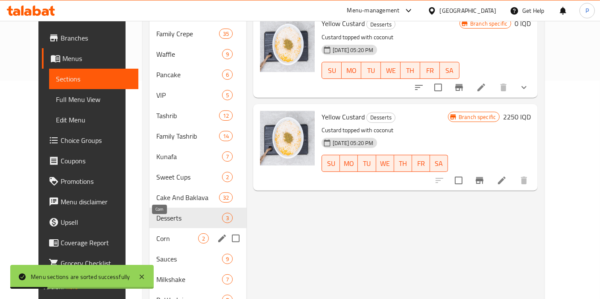
click at [156, 234] on span "Corn" at bounding box center [177, 239] width 42 height 10
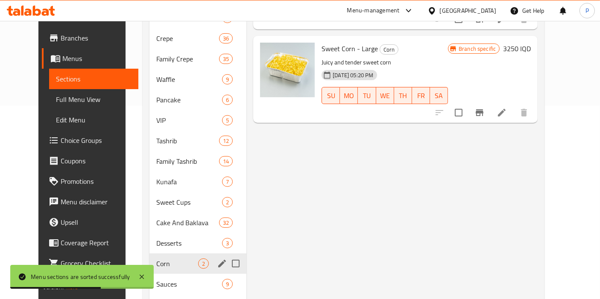
scroll to position [194, 0]
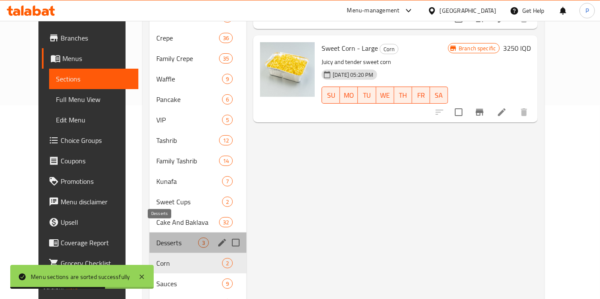
click at [166, 238] on span "Desserts" at bounding box center [177, 243] width 42 height 10
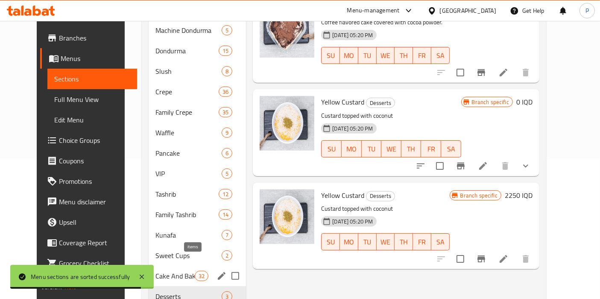
scroll to position [185, 0]
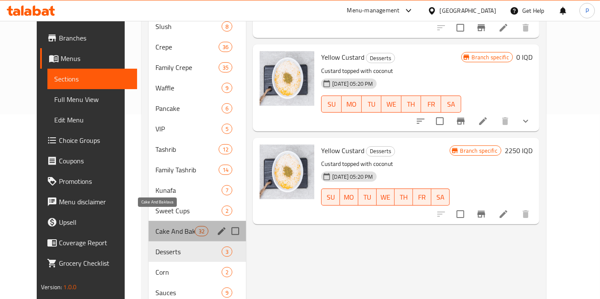
click at [163, 226] on span "Cake And Baklava" at bounding box center [175, 231] width 40 height 10
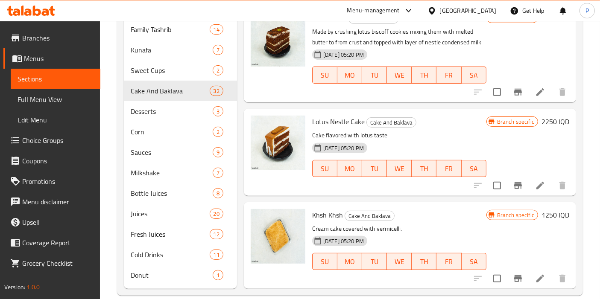
scroll to position [2863, 0]
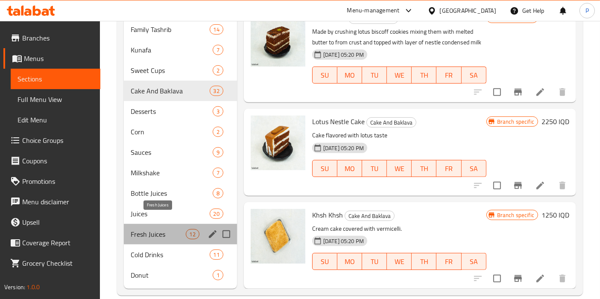
click at [156, 229] on span "Fresh Juices" at bounding box center [158, 234] width 55 height 10
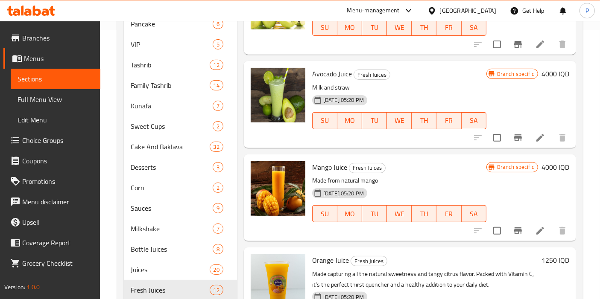
scroll to position [325, 0]
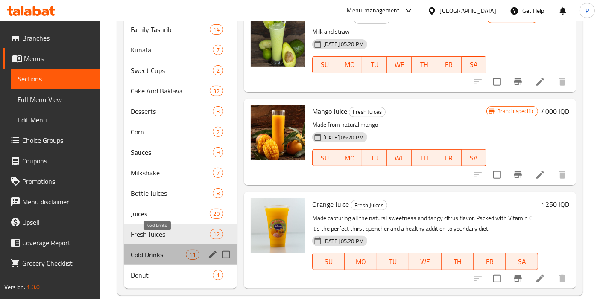
click at [168, 250] on span "Cold Drinks" at bounding box center [158, 255] width 55 height 10
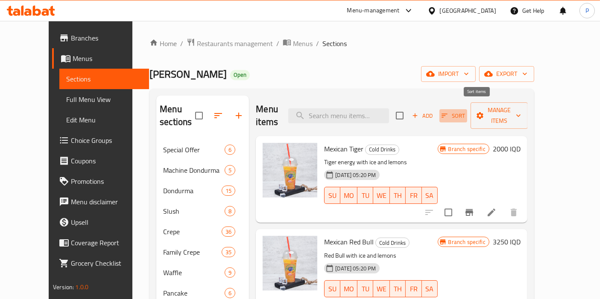
click at [465, 111] on span "Sort" at bounding box center [452, 116] width 23 height 10
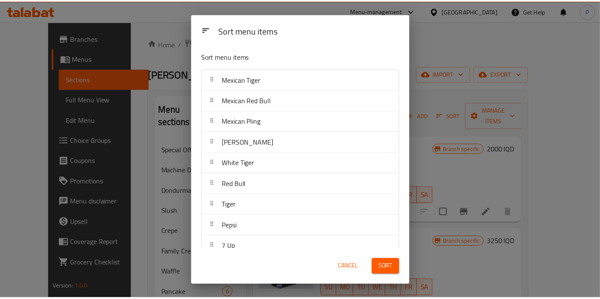
scroll to position [52, 0]
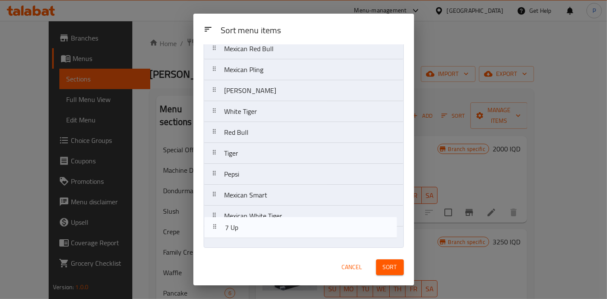
drag, startPoint x: 232, startPoint y: 203, endPoint x: 237, endPoint y: 256, distance: 53.1
click at [237, 256] on div "Sort menu items Sort menu items Mexican Tiger Mexican Red Bull Mexican Pling Mi…" at bounding box center [303, 150] width 221 height 272
drag, startPoint x: 245, startPoint y: 176, endPoint x: 246, endPoint y: 231, distance: 55.1
click at [246, 231] on nav "Mexican Tiger Mexican Red Bull Mexican Pling Mirinda Orange White Tiger Red Bul…" at bounding box center [304, 132] width 200 height 231
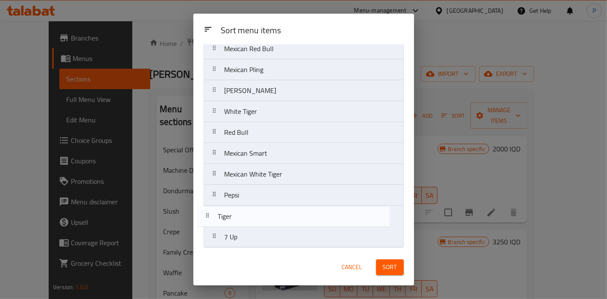
drag, startPoint x: 251, startPoint y: 154, endPoint x: 244, endPoint y: 226, distance: 72.5
click at [244, 226] on nav "Mexican Tiger Mexican Red Bull Mexican Pling Mirinda Orange White Tiger Red Bul…" at bounding box center [304, 132] width 200 height 231
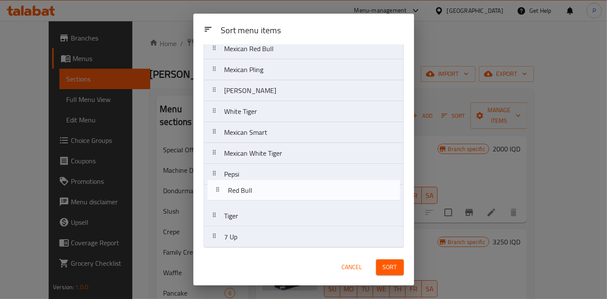
drag, startPoint x: 257, startPoint y: 136, endPoint x: 264, endPoint y: 218, distance: 81.8
click at [264, 218] on nav "Mexican Tiger Mexican Red Bull Mexican Pling Mirinda Orange White Tiger Red Bul…" at bounding box center [304, 132] width 200 height 231
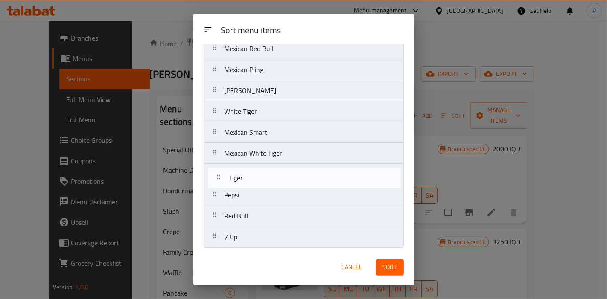
drag, startPoint x: 264, startPoint y: 218, endPoint x: 256, endPoint y: 166, distance: 52.2
click at [256, 166] on nav "Mexican Tiger Mexican Red Bull Mexican Pling Mirinda Orange White Tiger Mexican…" at bounding box center [304, 132] width 200 height 231
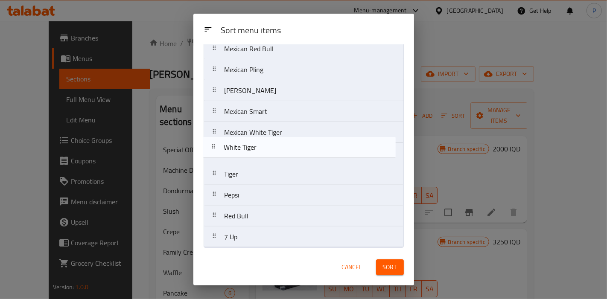
drag, startPoint x: 255, startPoint y: 110, endPoint x: 254, endPoint y: 150, distance: 40.1
click at [254, 150] on nav "Mexican Tiger Mexican Red Bull Mexican Pling Mirinda Orange White Tiger Mexican…" at bounding box center [304, 132] width 200 height 231
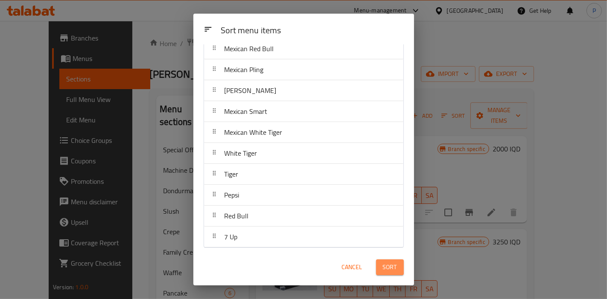
click at [386, 269] on span "Sort" at bounding box center [390, 267] width 14 height 11
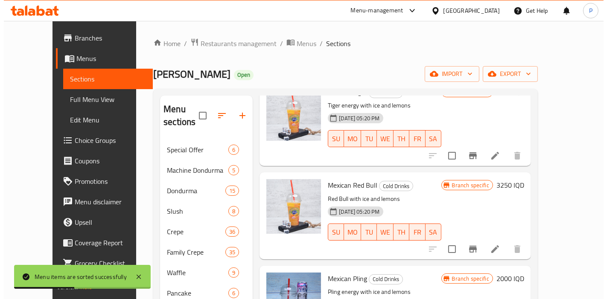
scroll to position [0, 0]
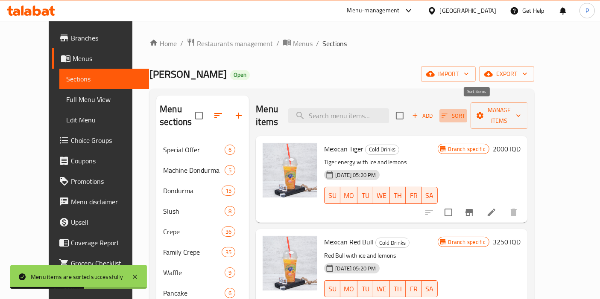
click at [448, 112] on icon "button" at bounding box center [445, 116] width 8 height 8
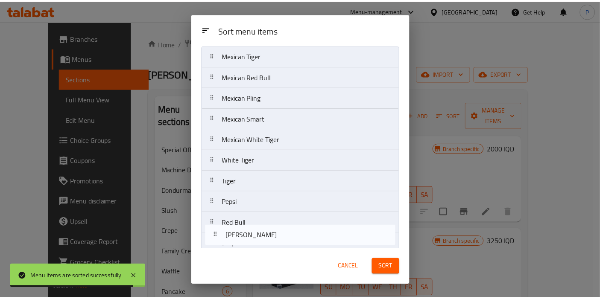
scroll to position [52, 0]
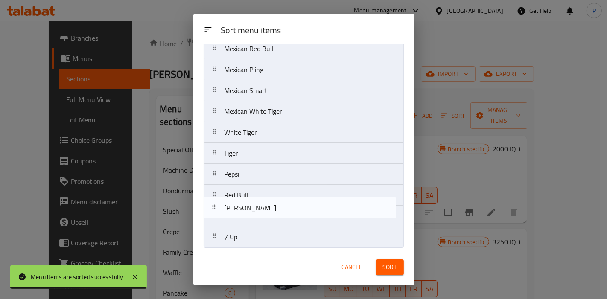
drag, startPoint x: 264, startPoint y: 143, endPoint x: 264, endPoint y: 216, distance: 73.0
click at [264, 216] on nav "Mexican Tiger Mexican Red Bull Mexican Pling Mirinda Orange Mexican Smart Mexic…" at bounding box center [304, 132] width 200 height 231
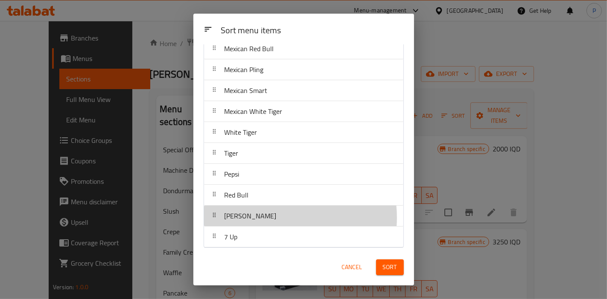
click at [282, 216] on div "[PERSON_NAME]" at bounding box center [303, 216] width 193 height 20
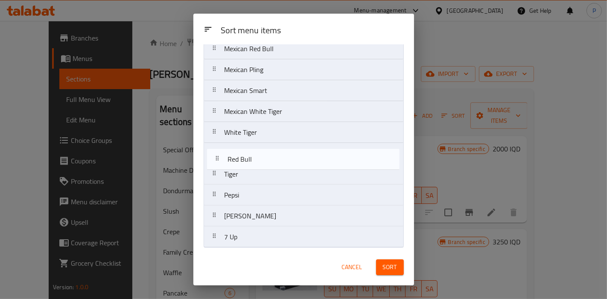
drag, startPoint x: 269, startPoint y: 197, endPoint x: 272, endPoint y: 157, distance: 40.7
click at [272, 157] on nav "Mexican Tiger Mexican Red Bull Mexican Pling Mexican Smart Mexican White [PERSO…" at bounding box center [304, 132] width 200 height 231
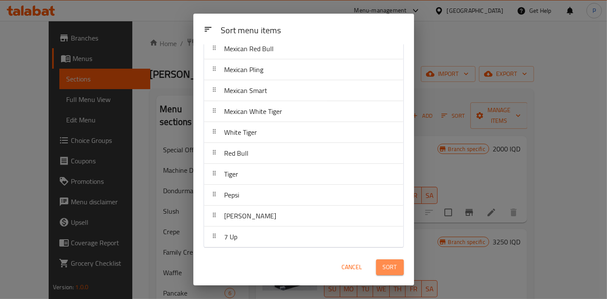
click at [384, 262] on span "Sort" at bounding box center [390, 267] width 14 height 11
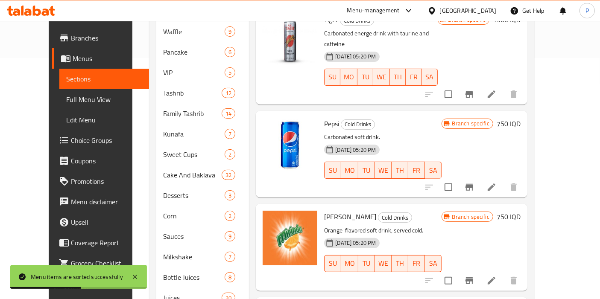
scroll to position [325, 0]
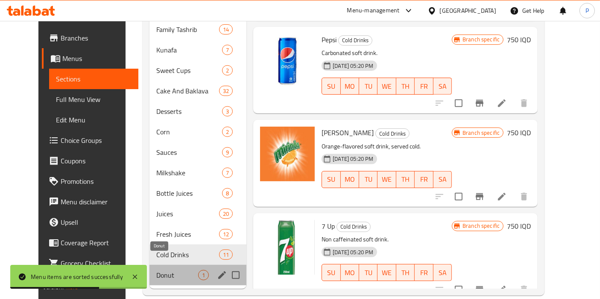
click at [168, 270] on span "Donut" at bounding box center [177, 275] width 42 height 10
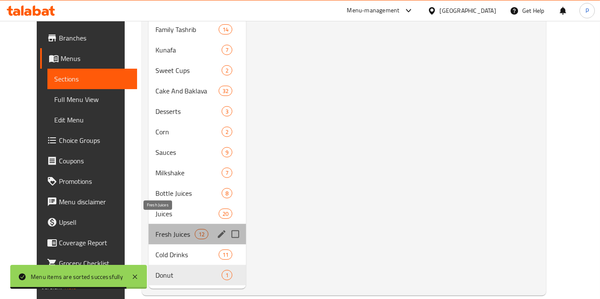
click at [175, 229] on span "Fresh Juices" at bounding box center [175, 234] width 40 height 10
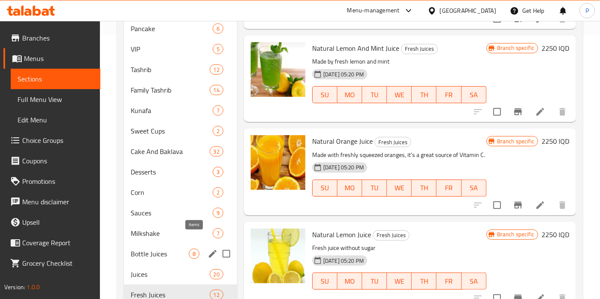
scroll to position [325, 0]
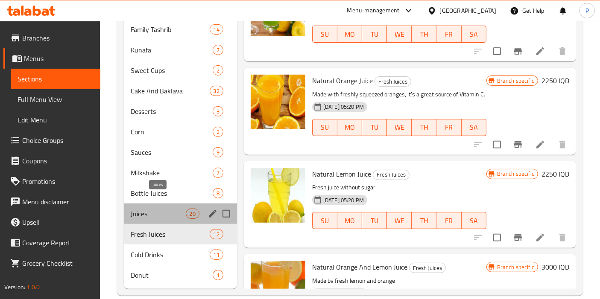
click at [166, 209] on span "Juices" at bounding box center [158, 214] width 55 height 10
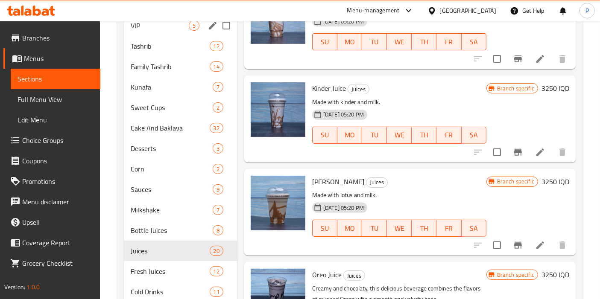
scroll to position [294, 0]
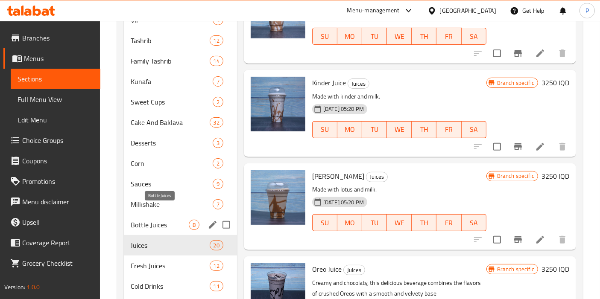
click at [156, 220] on span "Bottle Juices" at bounding box center [160, 225] width 58 height 10
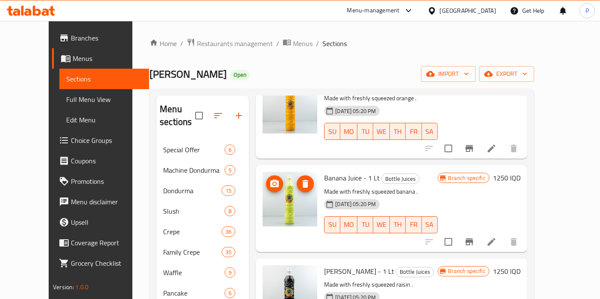
scroll to position [325, 0]
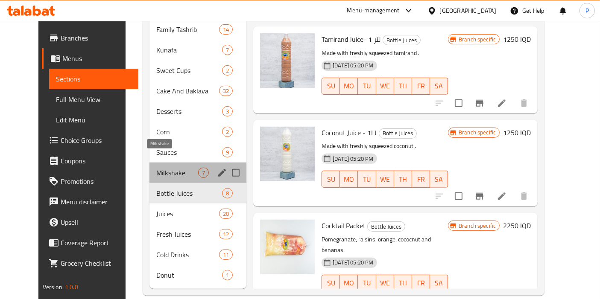
click at [156, 168] on span "Milkshake" at bounding box center [177, 173] width 42 height 10
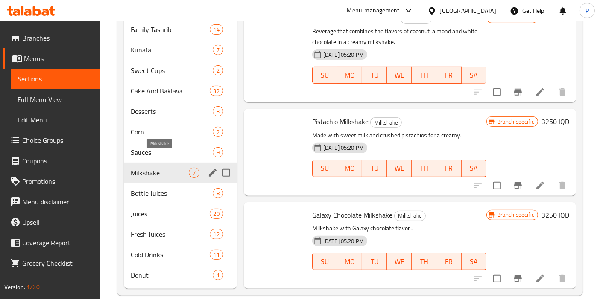
scroll to position [211, 0]
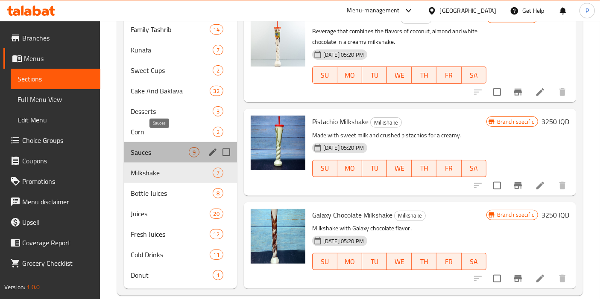
click at [168, 147] on span "Sauces" at bounding box center [160, 152] width 58 height 10
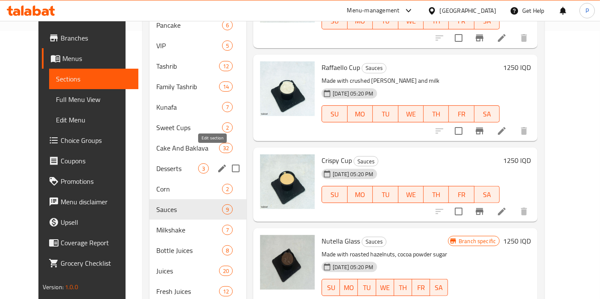
scroll to position [270, 0]
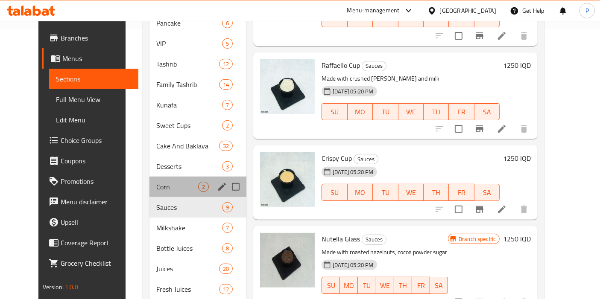
click at [149, 178] on div "Corn 2" at bounding box center [197, 187] width 97 height 20
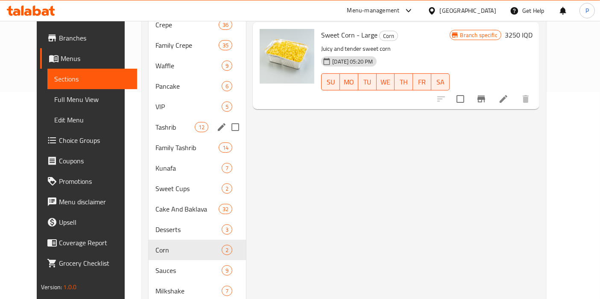
scroll to position [212, 0]
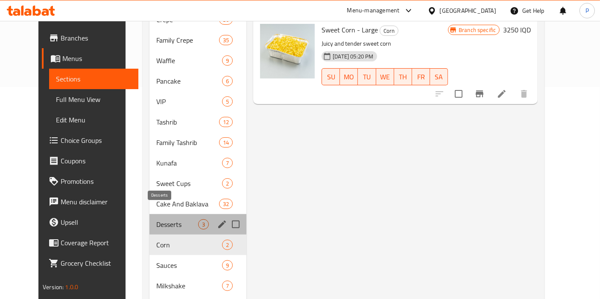
click at [156, 219] on span "Desserts" at bounding box center [177, 224] width 42 height 10
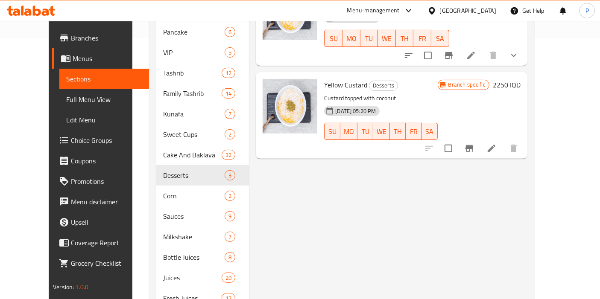
scroll to position [273, 0]
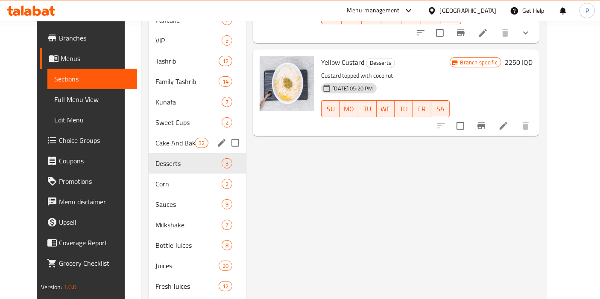
click at [156, 137] on div "Cake And Baklava 32" at bounding box center [198, 143] width 98 height 20
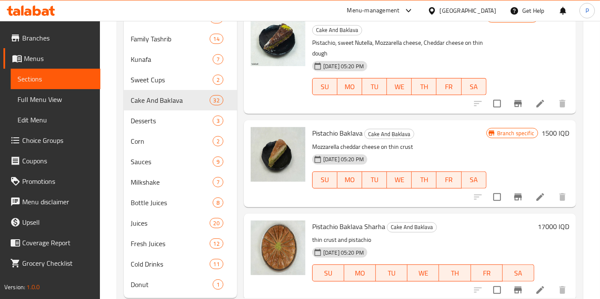
scroll to position [325, 0]
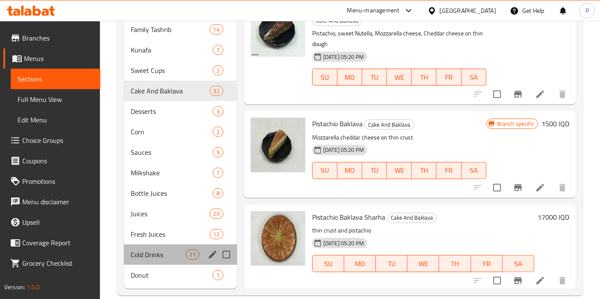
click at [158, 245] on div "Cold Drinks 11" at bounding box center [180, 255] width 113 height 20
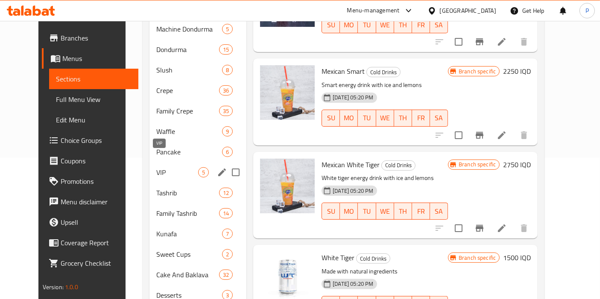
scroll to position [142, 0]
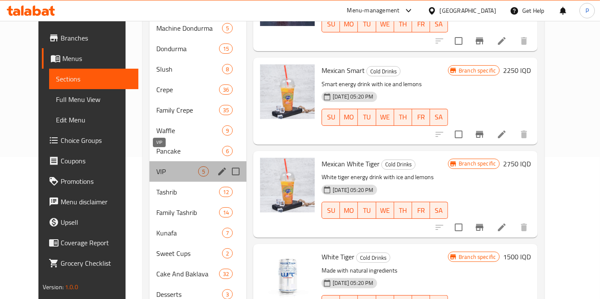
click at [156, 166] on span "VIP" at bounding box center [177, 171] width 42 height 10
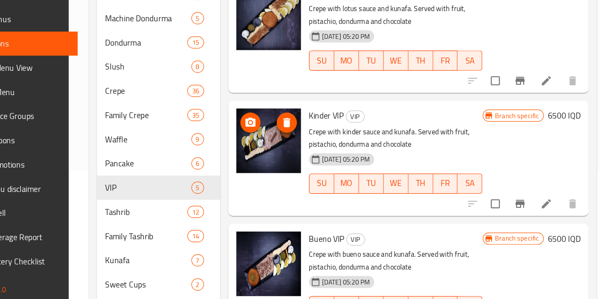
scroll to position [69, 0]
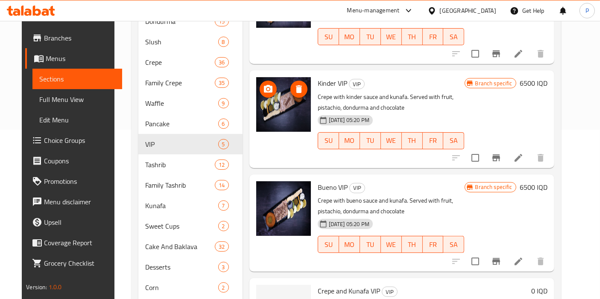
click at [275, 104] on img at bounding box center [283, 104] width 55 height 55
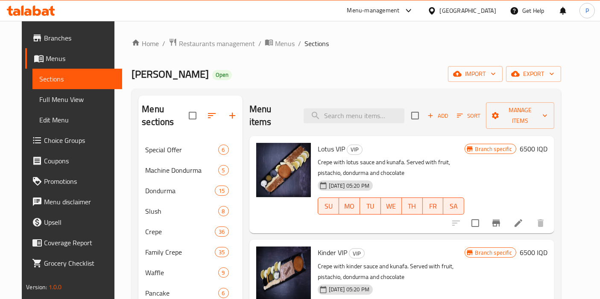
click at [274, 188] on div at bounding box center [283, 185] width 61 height 91
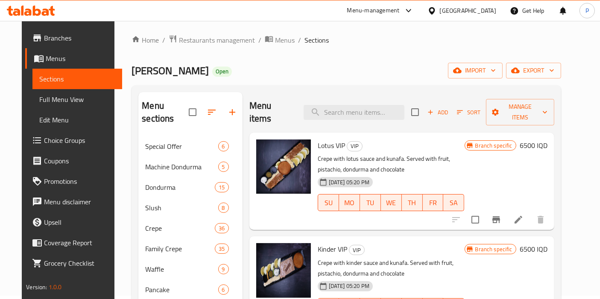
scroll to position [0, 0]
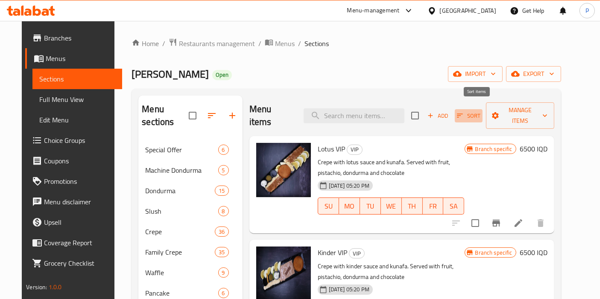
click at [477, 111] on span "Sort" at bounding box center [468, 116] width 23 height 10
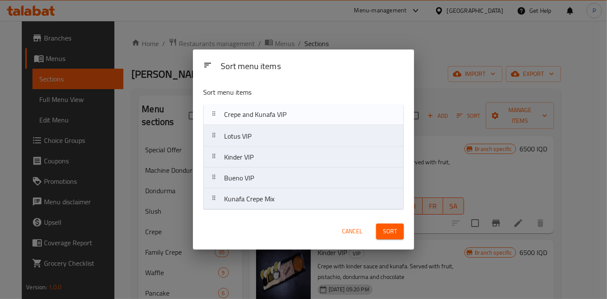
drag, startPoint x: 218, startPoint y: 177, endPoint x: 219, endPoint y: 103, distance: 73.9
click at [219, 103] on div "Sort menu items Lotus VIP Kinder VIP Bueno VIP Crepe and Kunafa VIP Kunafa Crep…" at bounding box center [303, 146] width 221 height 133
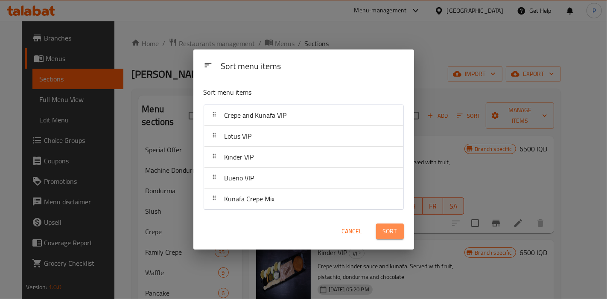
click at [396, 228] on span "Sort" at bounding box center [390, 231] width 14 height 11
